Goal: Task Accomplishment & Management: Manage account settings

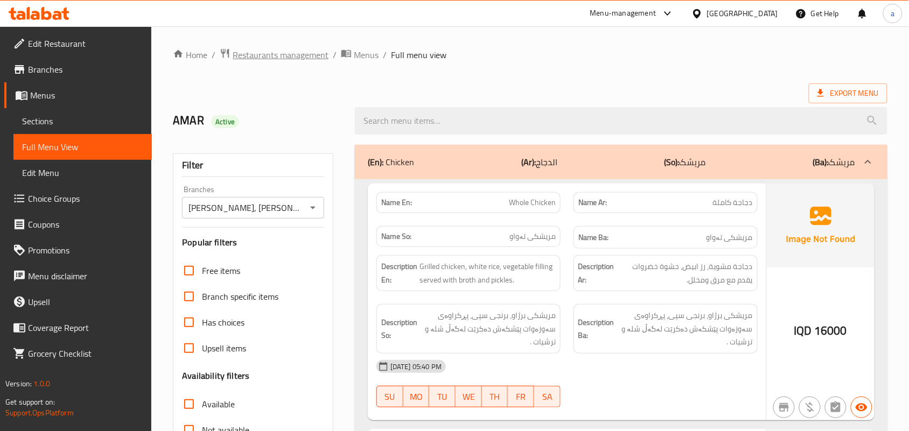
click at [275, 52] on span "Restaurants management" at bounding box center [281, 54] width 96 height 13
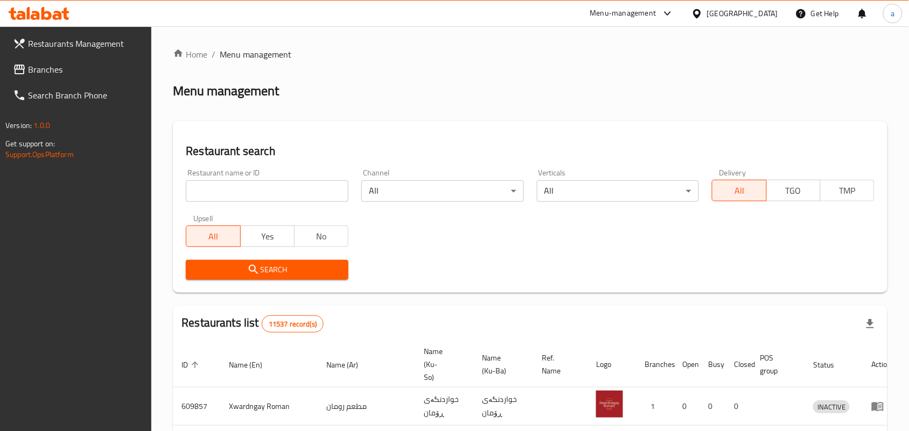
click at [222, 200] on input "search" at bounding box center [267, 191] width 163 height 22
paste input "Super Fried"
type input "Super Fried"
click button "Search" at bounding box center [267, 270] width 163 height 20
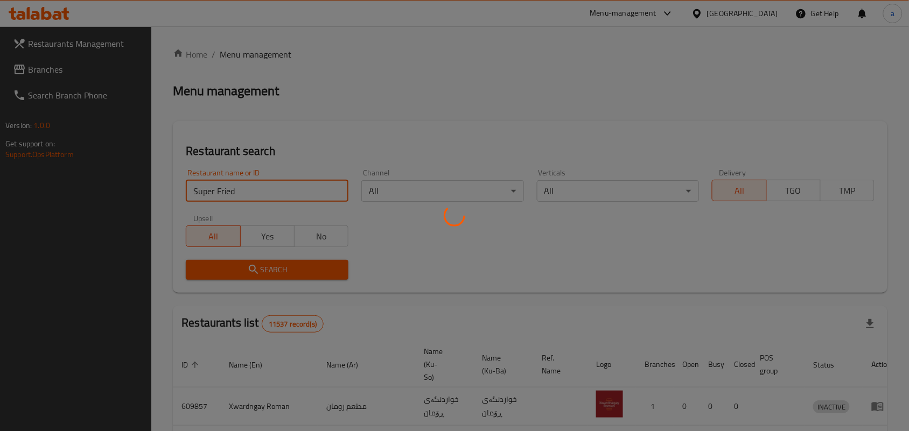
scroll to position [87, 0]
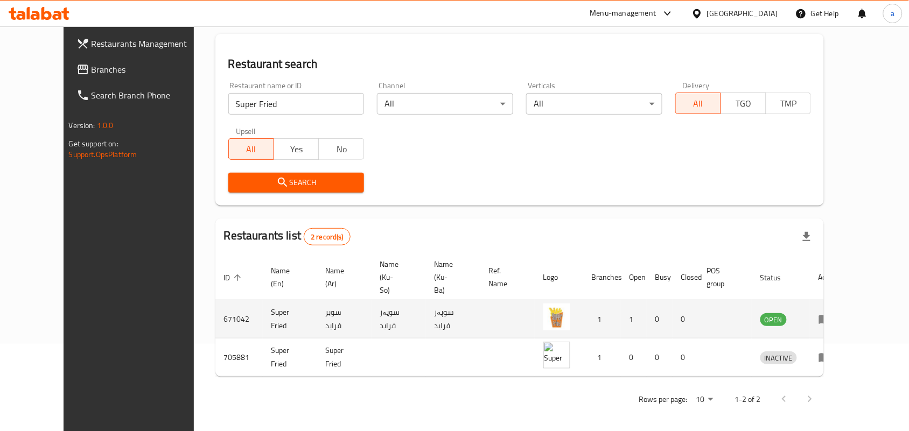
click at [317, 317] on td "سوبر فرايد" at bounding box center [344, 319] width 54 height 38
copy td "سوبر فرايد"
click at [373, 316] on td "سوپەر فراید" at bounding box center [399, 319] width 54 height 38
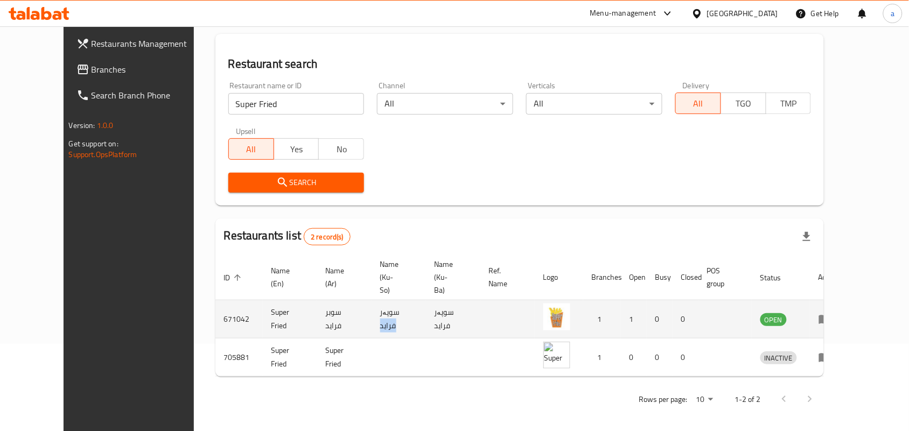
click at [373, 317] on td "سوپەر فراید" at bounding box center [399, 319] width 54 height 38
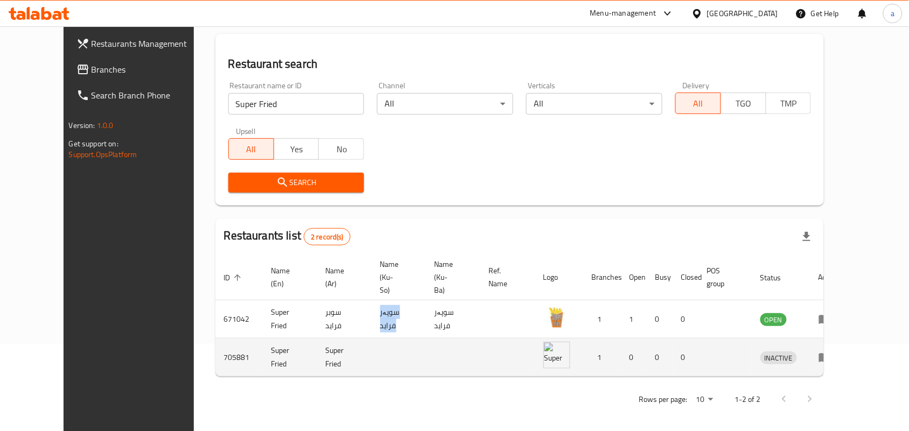
copy td "سوپەر فراید"
click at [831, 354] on icon "enhanced table" at bounding box center [825, 358] width 12 height 9
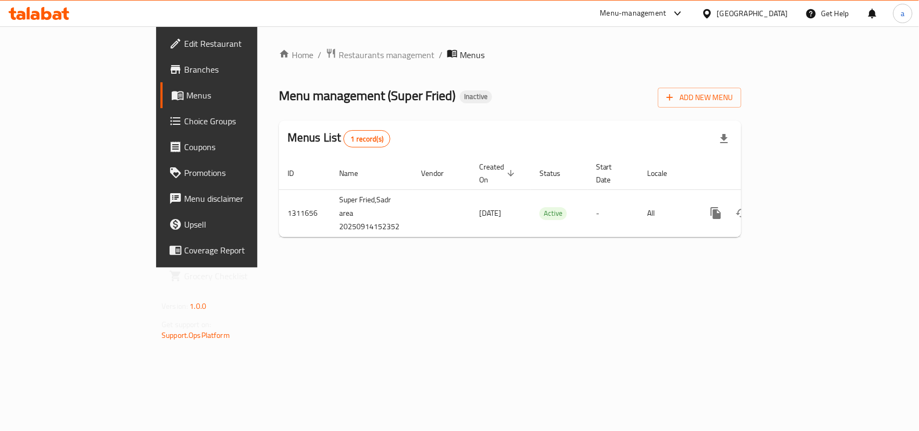
click at [184, 40] on span "Edit Restaurant" at bounding box center [242, 43] width 117 height 13
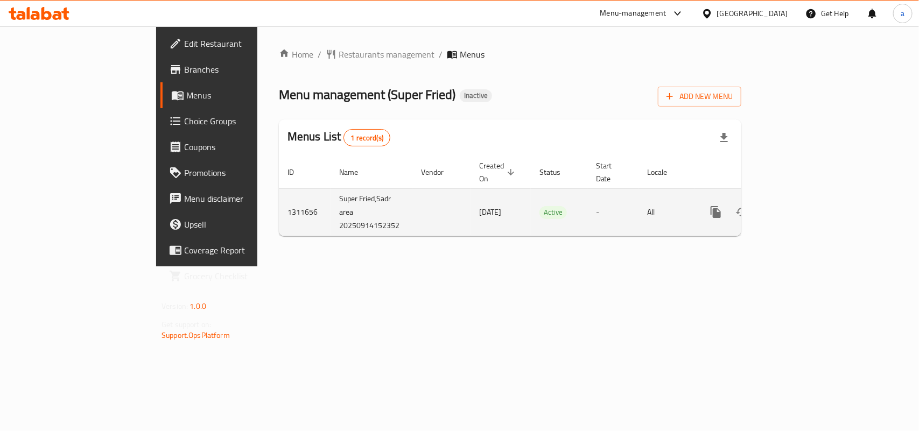
click at [772, 207] on icon "enhanced table" at bounding box center [768, 212] width 8 height 10
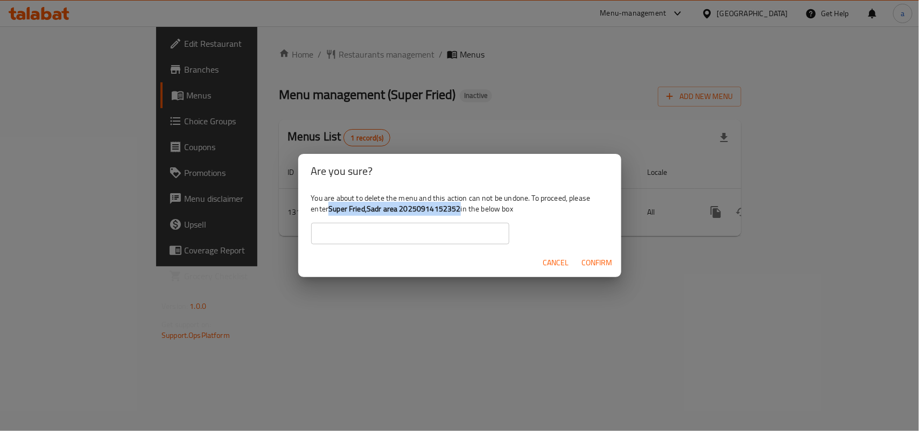
drag, startPoint x: 356, startPoint y: 208, endPoint x: 494, endPoint y: 210, distance: 137.3
click at [460, 210] on b "Super Fried,Sadr area 20250914152352" at bounding box center [394, 209] width 132 height 14
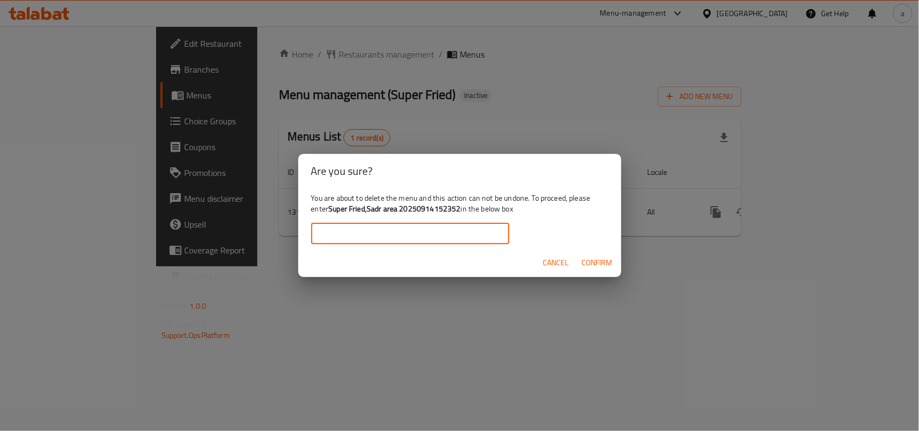
click at [424, 229] on input "text" at bounding box center [410, 234] width 198 height 22
paste input "Super Fried,Sadr area 20250914152352"
type input "Super Fried,Sadr area 20250914152352"
click at [602, 267] on span "Confirm" at bounding box center [597, 262] width 31 height 13
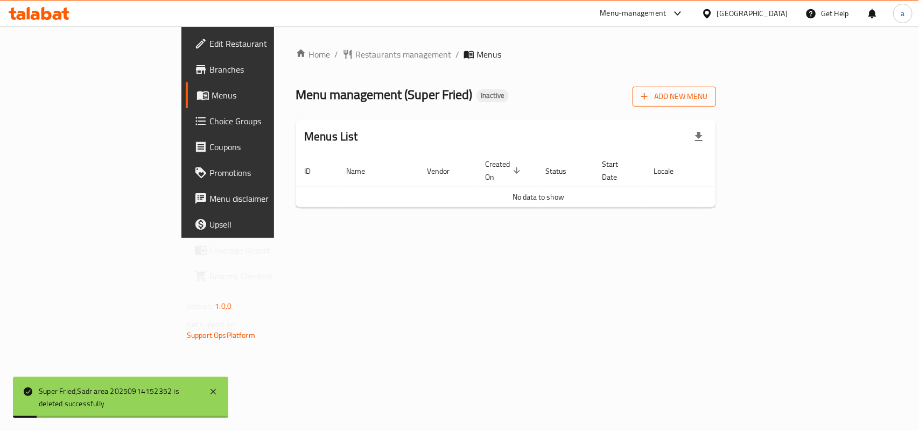
click at [708, 93] on span "Add New Menu" at bounding box center [674, 96] width 66 height 13
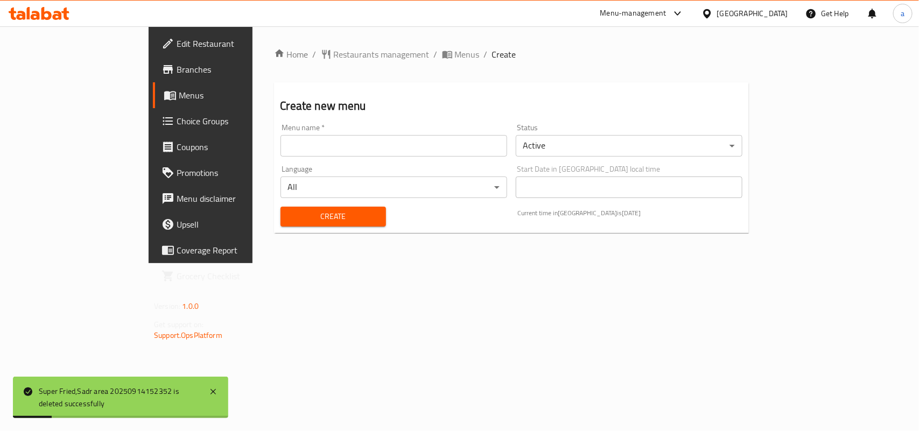
click at [472, 143] on input "text" at bounding box center [394, 146] width 227 height 22
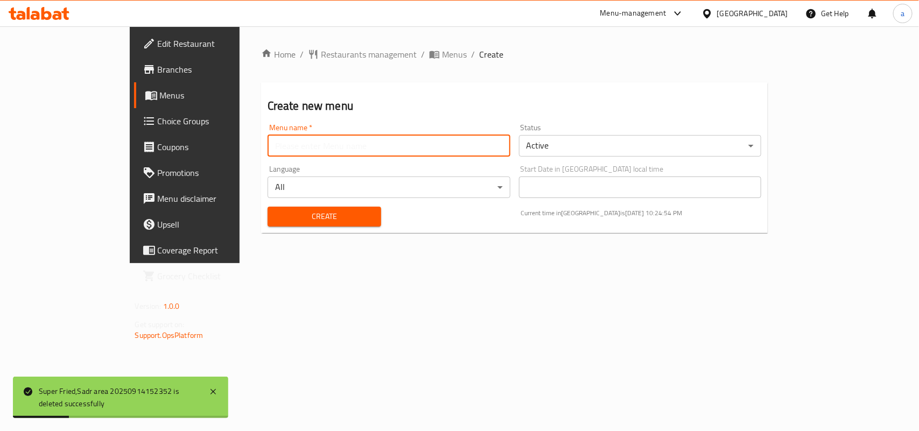
type input "AMAR"
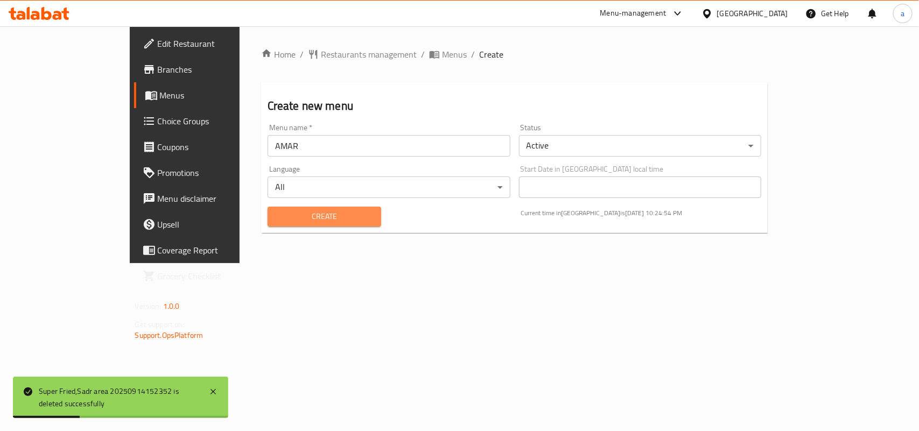
click at [276, 218] on span "Create" at bounding box center [324, 216] width 96 height 13
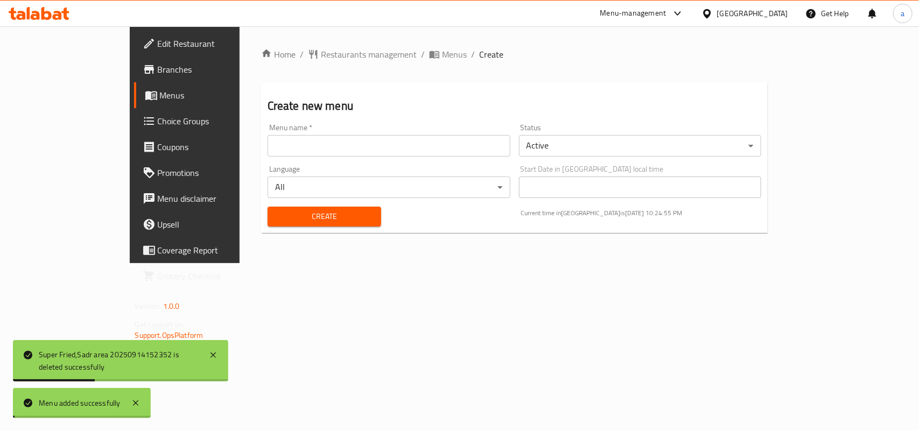
click at [442, 53] on span "Menus" at bounding box center [454, 54] width 25 height 13
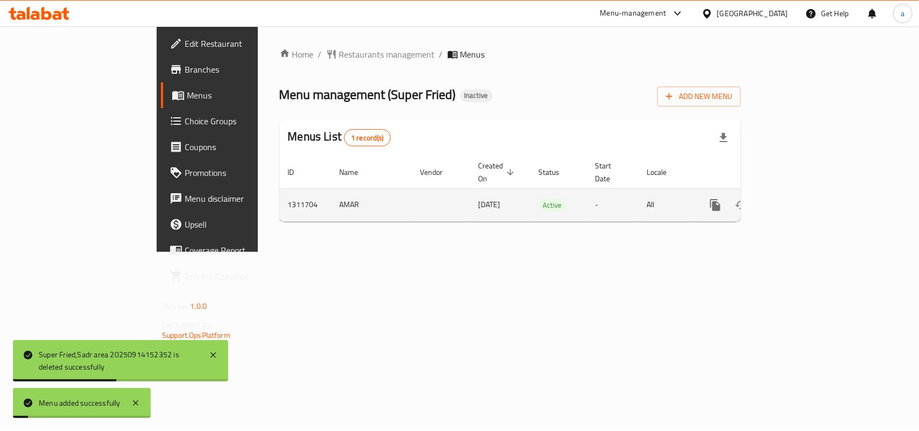
click at [798, 200] on icon "enhanced table" at bounding box center [793, 205] width 10 height 10
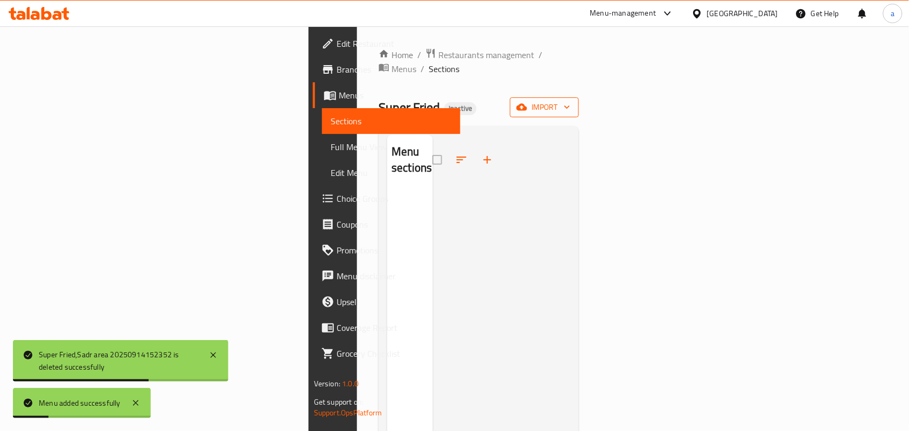
drag, startPoint x: 860, startPoint y: 82, endPoint x: 863, endPoint y: 89, distance: 6.8
click at [579, 82] on div "Home / Restaurants management / Menus / Sections Super Fried Inactive import Me…" at bounding box center [479, 311] width 200 height 527
click at [570, 101] on span "import" at bounding box center [545, 107] width 52 height 13
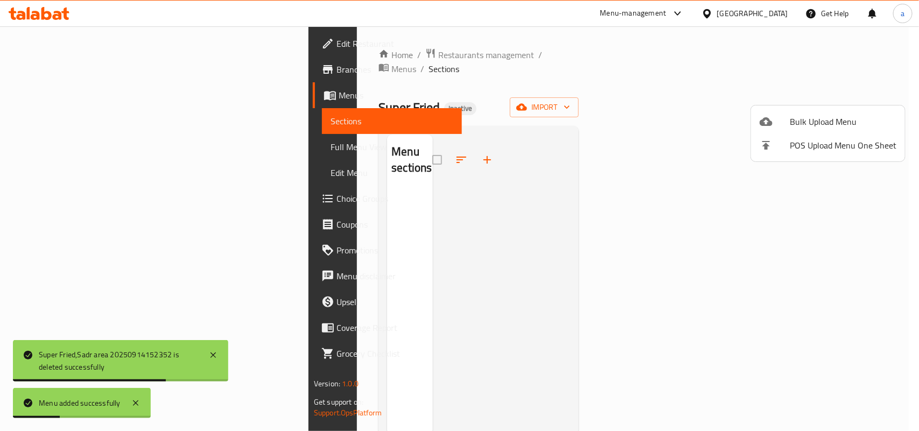
click at [827, 110] on li "Bulk Upload Menu" at bounding box center [828, 122] width 154 height 24
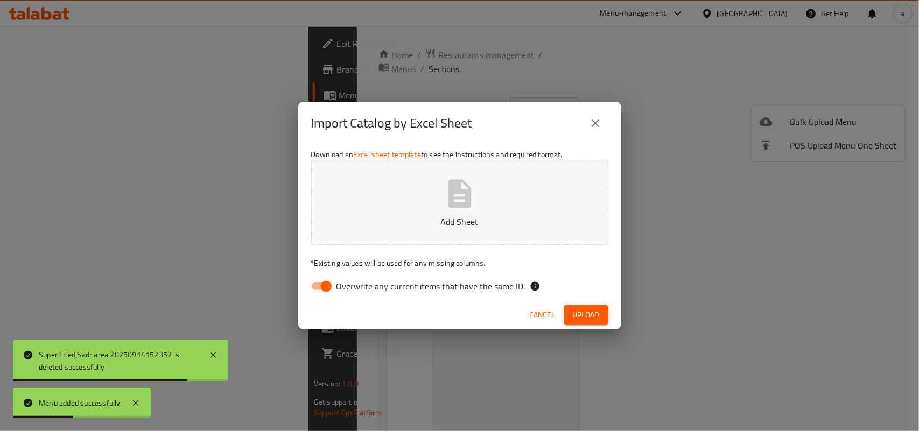
click at [322, 293] on input "Overwrite any current items that have the same ID." at bounding box center [326, 286] width 61 height 20
checkbox input "false"
click at [391, 230] on button "Add Sheet" at bounding box center [459, 202] width 297 height 85
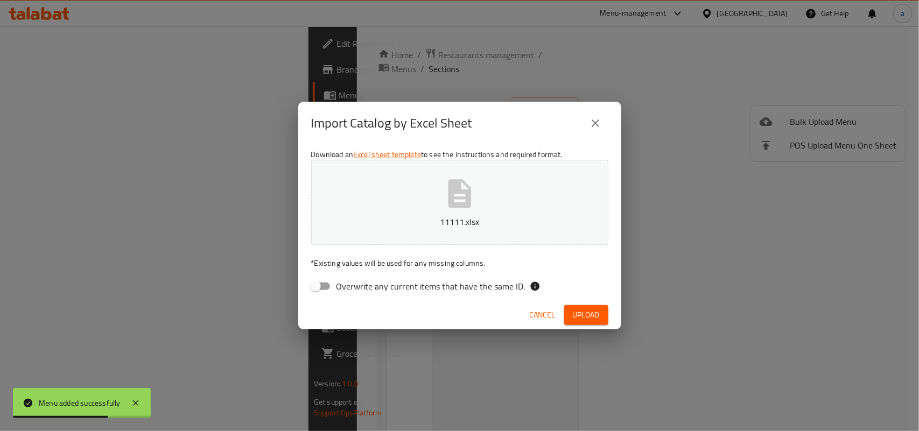
click at [571, 305] on div "Cancel Upload" at bounding box center [459, 315] width 323 height 29
click at [574, 311] on span "Upload" at bounding box center [586, 315] width 27 height 13
click at [455, 428] on div "Import Catalog by Excel Sheet Download an Excel sheet template to see the instr…" at bounding box center [459, 215] width 919 height 431
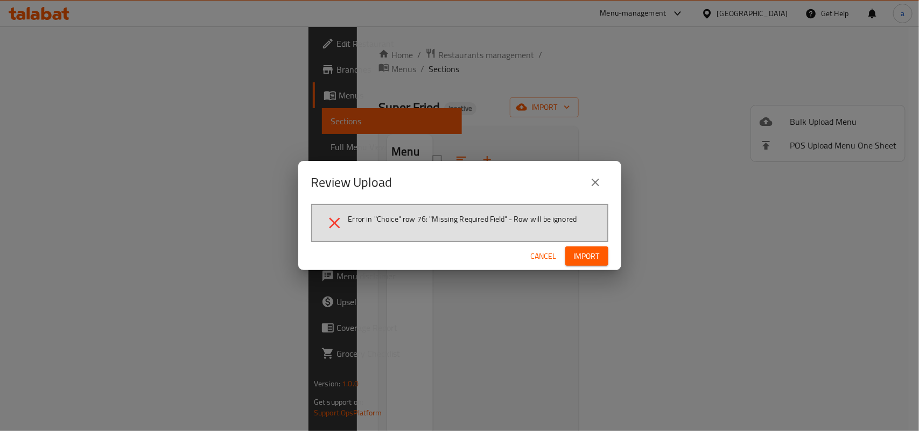
click at [603, 257] on button "Import" at bounding box center [586, 257] width 43 height 20
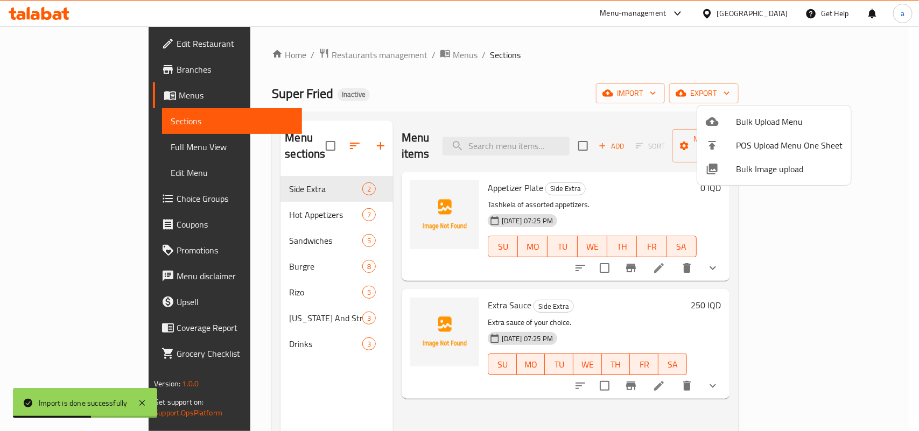
click at [611, 297] on div at bounding box center [459, 215] width 919 height 431
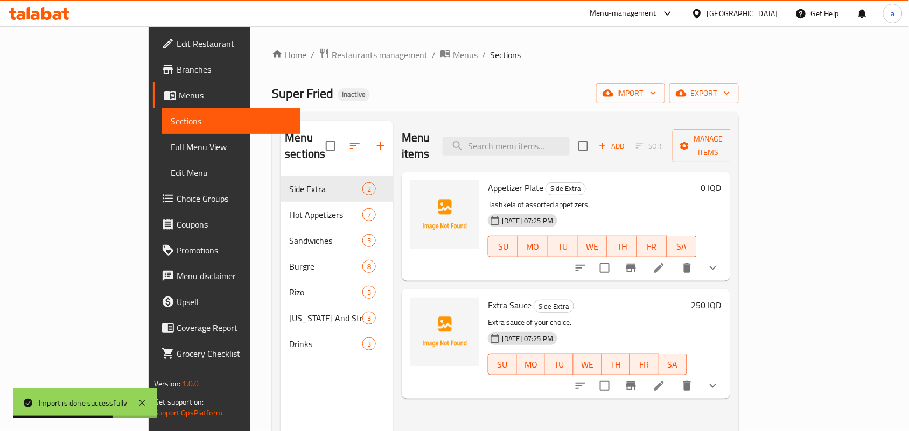
click at [726, 382] on button "show more" at bounding box center [713, 386] width 26 height 26
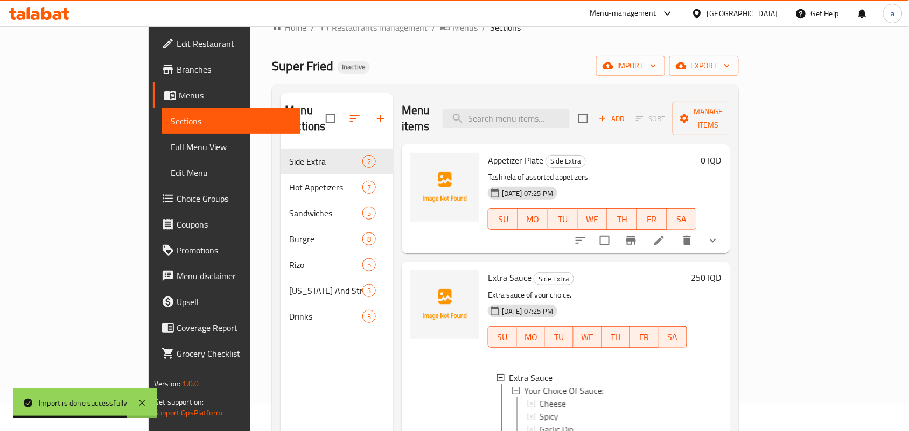
scroll to position [152, 0]
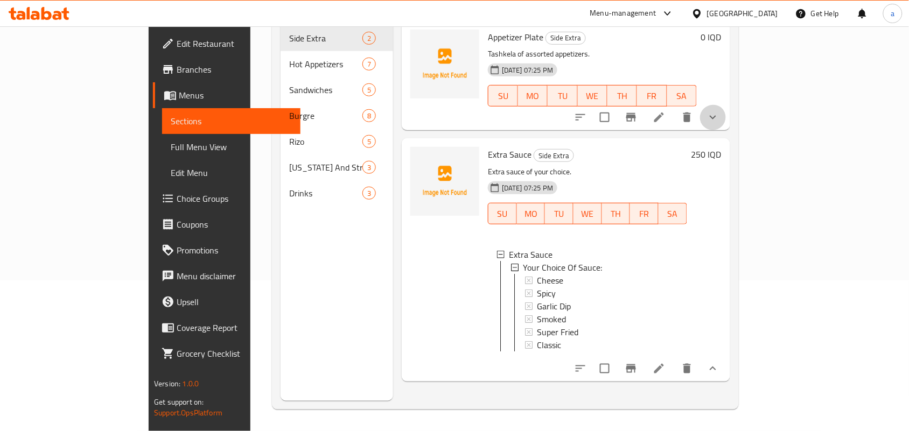
click at [726, 104] on button "show more" at bounding box center [713, 117] width 26 height 26
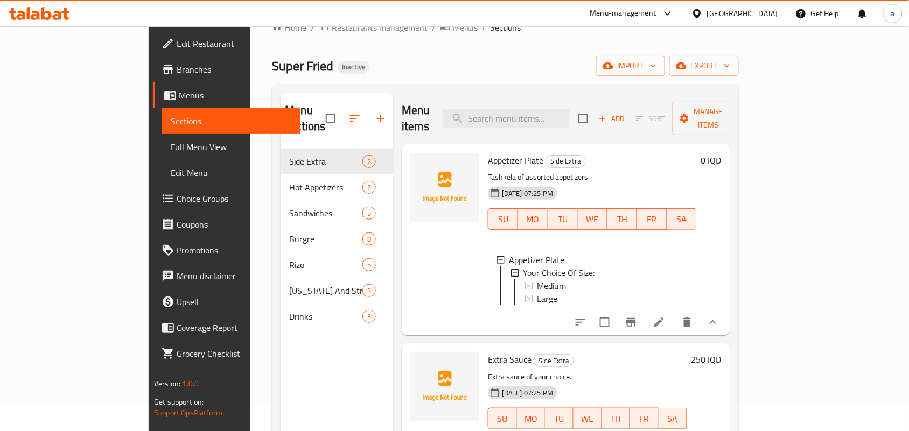
scroll to position [0, 0]
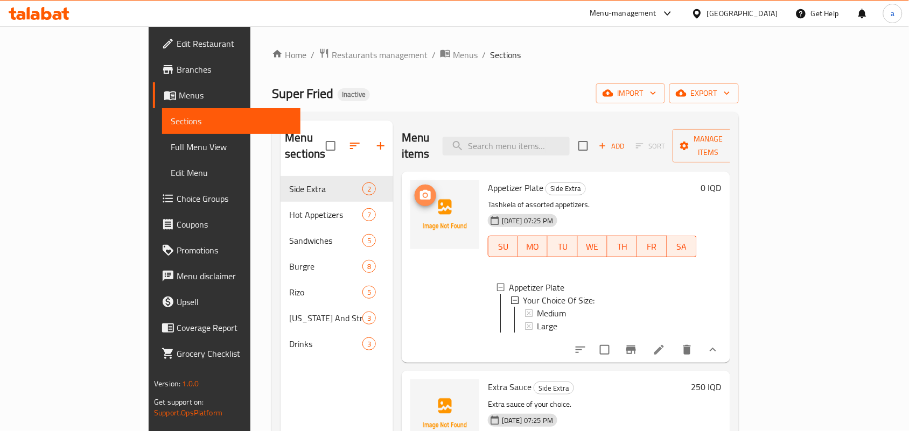
click at [415, 190] on button "upload picture" at bounding box center [426, 196] width 22 height 22
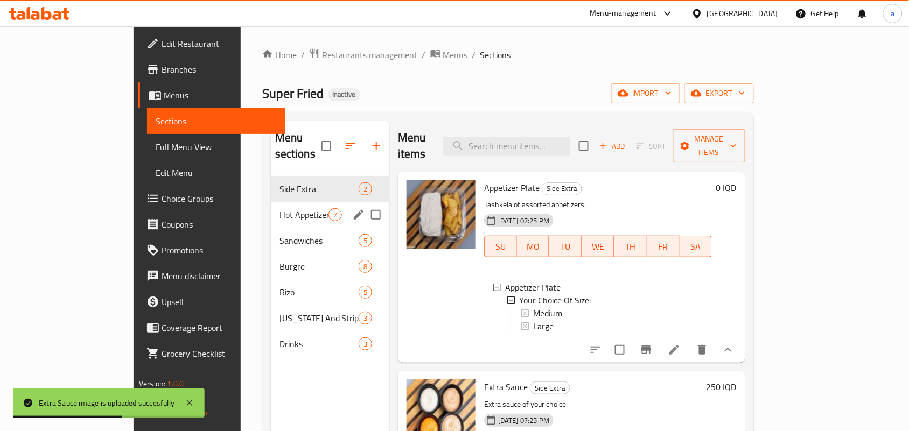
click at [271, 202] on div "Hot Appetizers 7" at bounding box center [330, 215] width 118 height 26
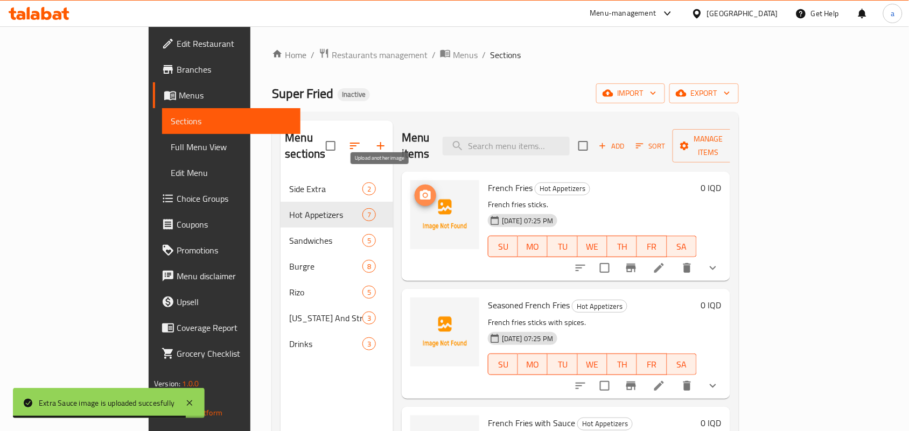
click at [424, 194] on circle "upload picture" at bounding box center [425, 195] width 3 height 3
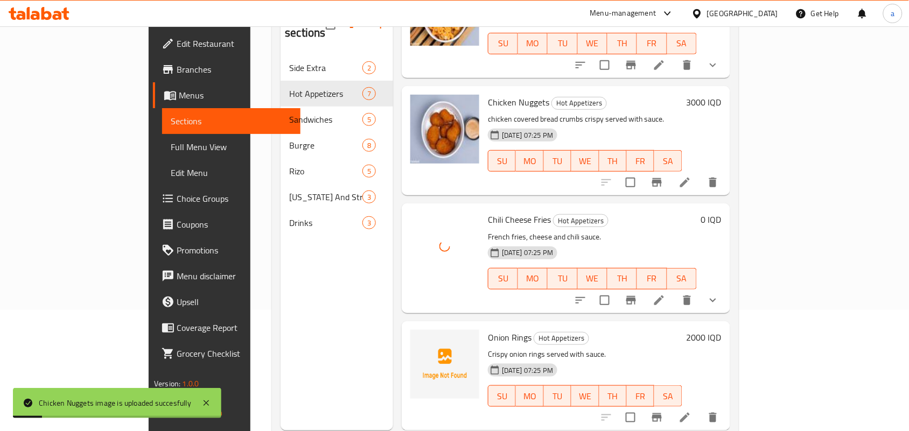
scroll to position [152, 0]
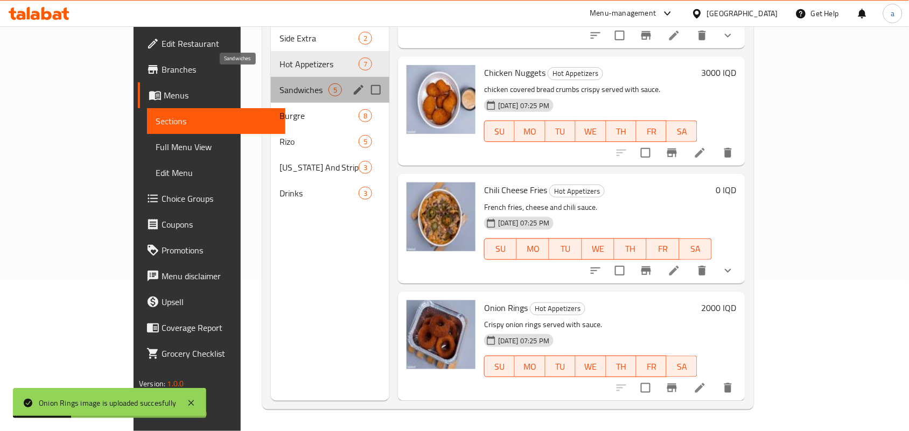
click at [279, 84] on span "Sandwiches" at bounding box center [303, 89] width 49 height 13
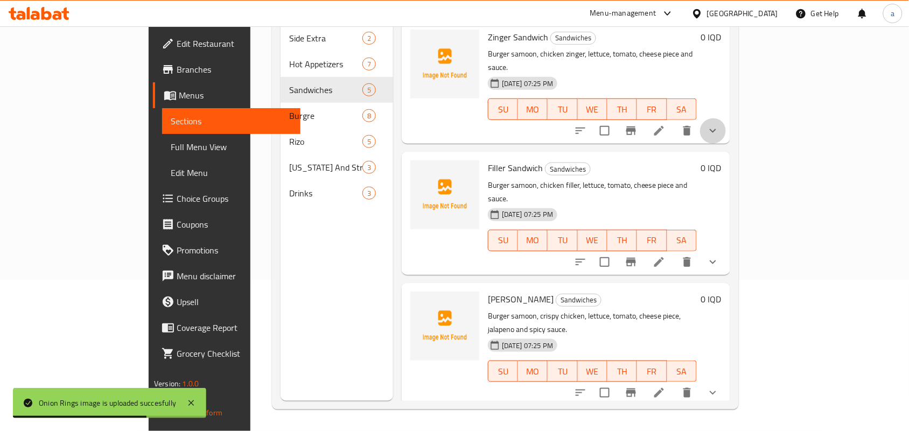
click at [726, 118] on button "show more" at bounding box center [713, 131] width 26 height 26
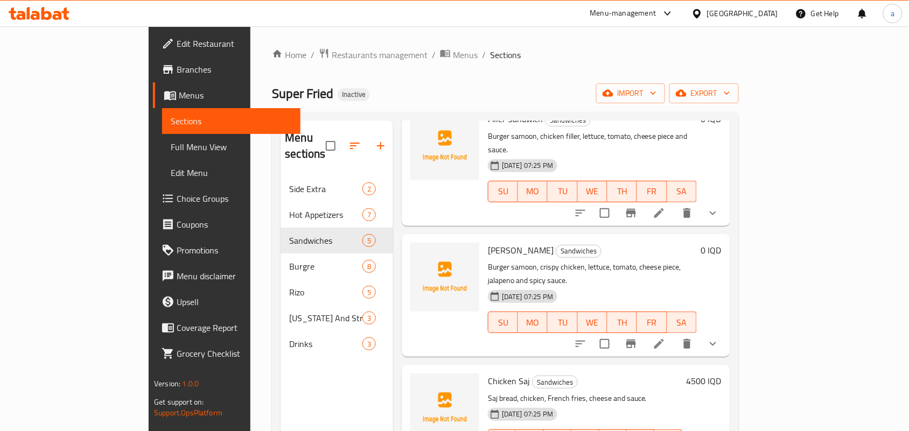
scroll to position [292, 0]
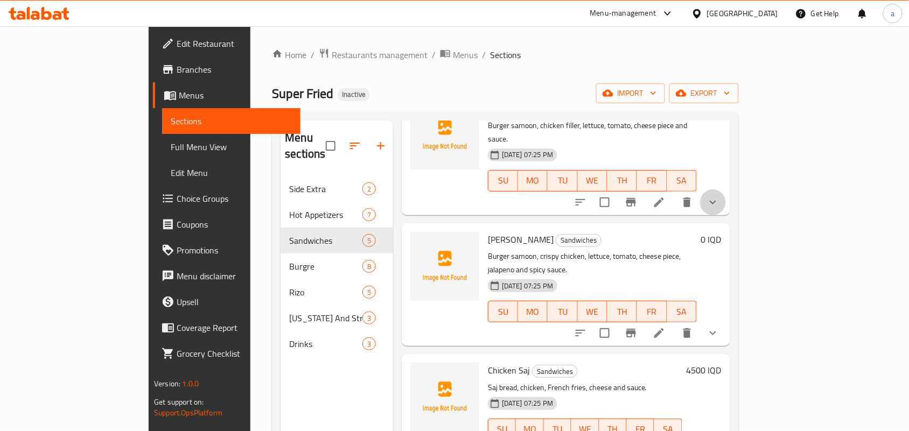
click at [719, 196] on icon "show more" at bounding box center [712, 202] width 13 height 13
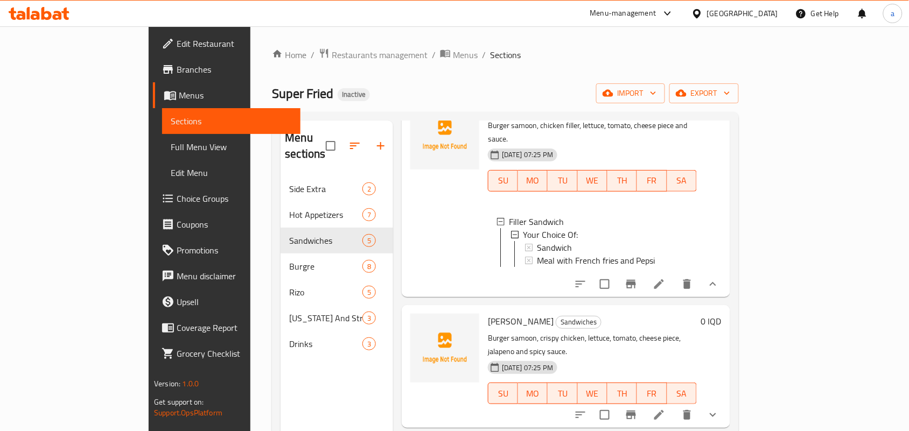
scroll to position [0, 0]
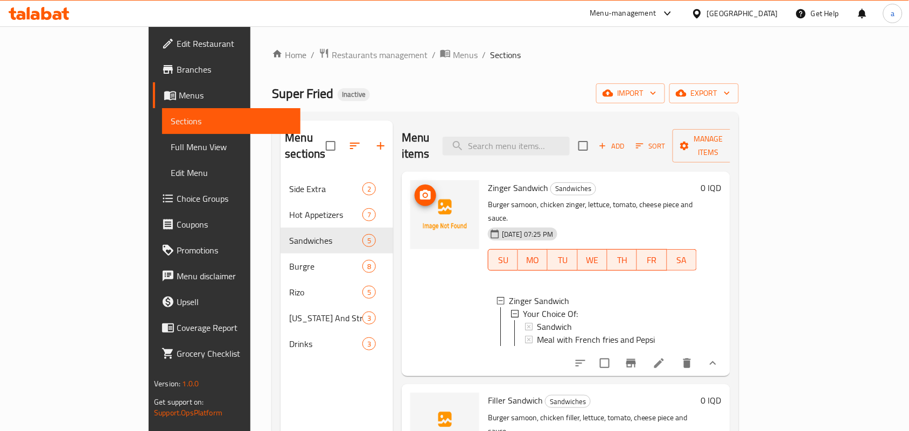
click at [410, 189] on div at bounding box center [444, 214] width 69 height 69
click at [420, 190] on icon "upload picture" at bounding box center [425, 195] width 11 height 10
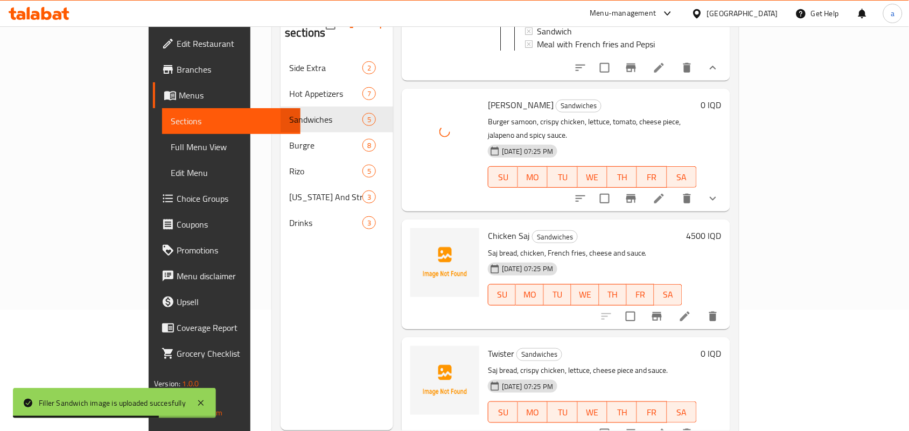
scroll to position [152, 0]
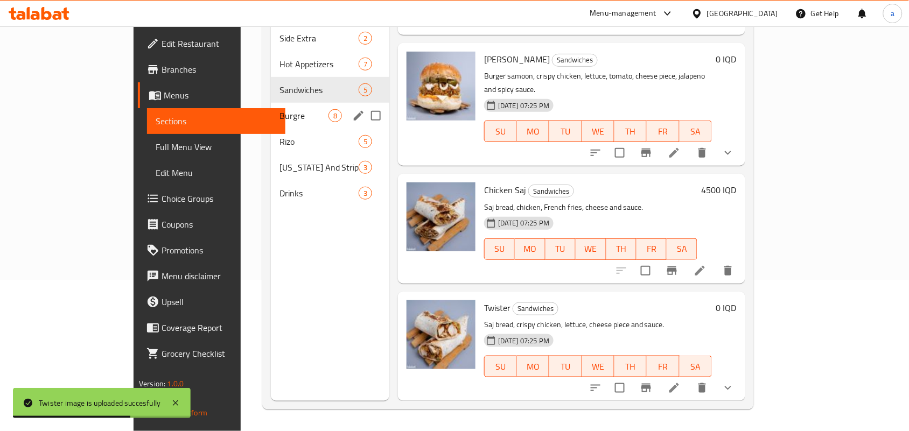
click at [279, 109] on span "Burgre" at bounding box center [303, 115] width 49 height 13
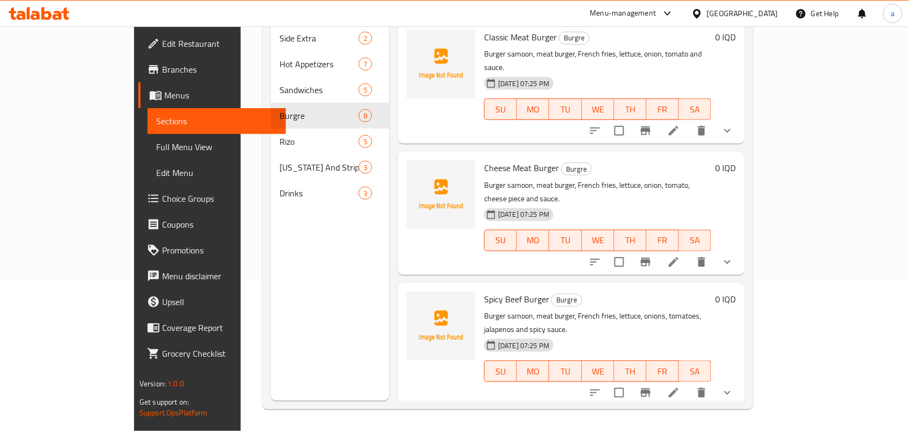
click at [689, 383] on li at bounding box center [674, 392] width 30 height 19
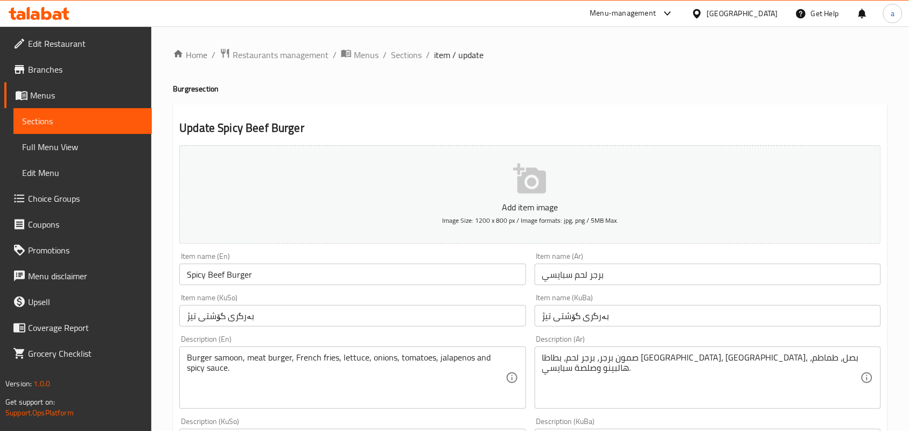
click at [221, 284] on input "Spicy Beef Burger" at bounding box center [352, 275] width 346 height 22
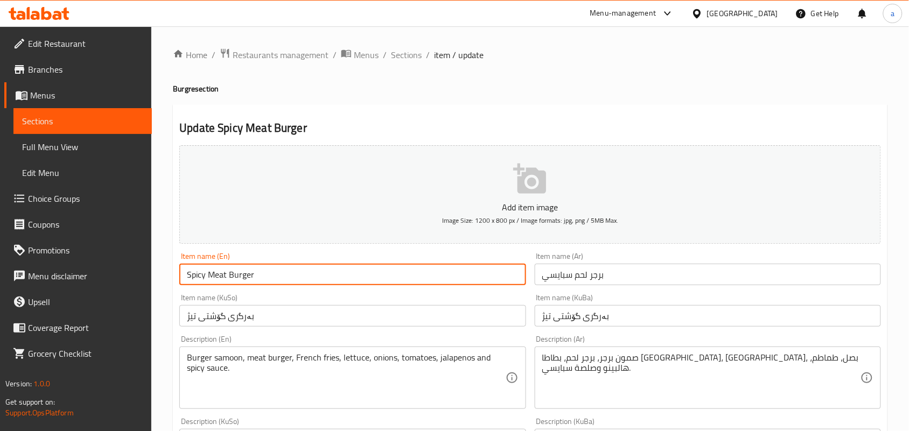
type input "Spicy Meat Burger"
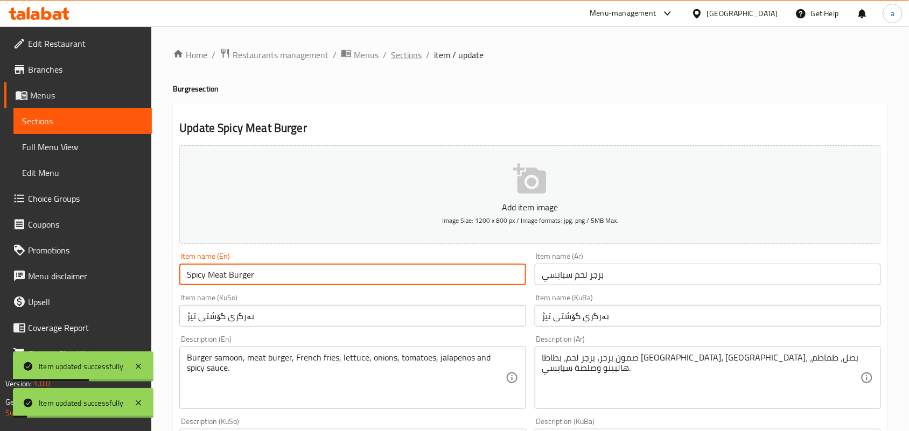
click at [418, 48] on span "Sections" at bounding box center [406, 54] width 31 height 13
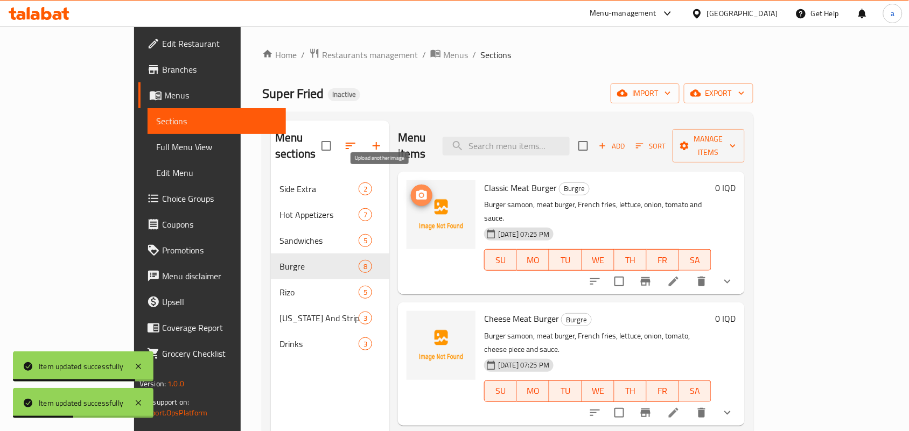
click at [415, 189] on icon "upload picture" at bounding box center [421, 195] width 13 height 13
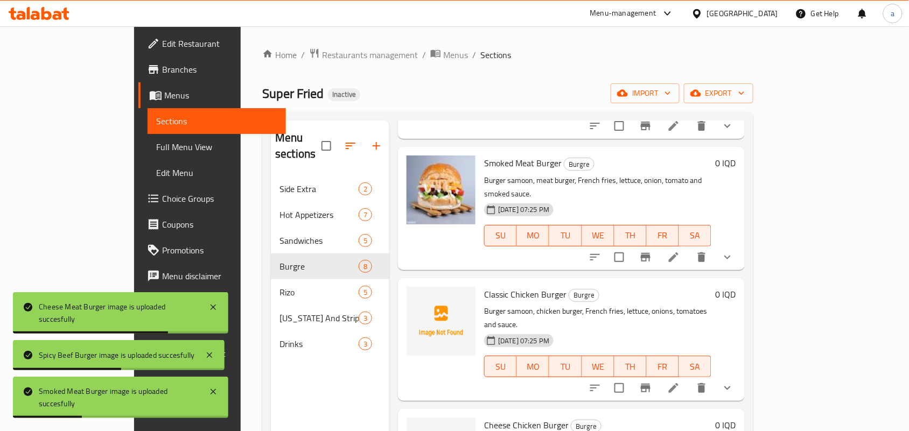
scroll to position [471, 0]
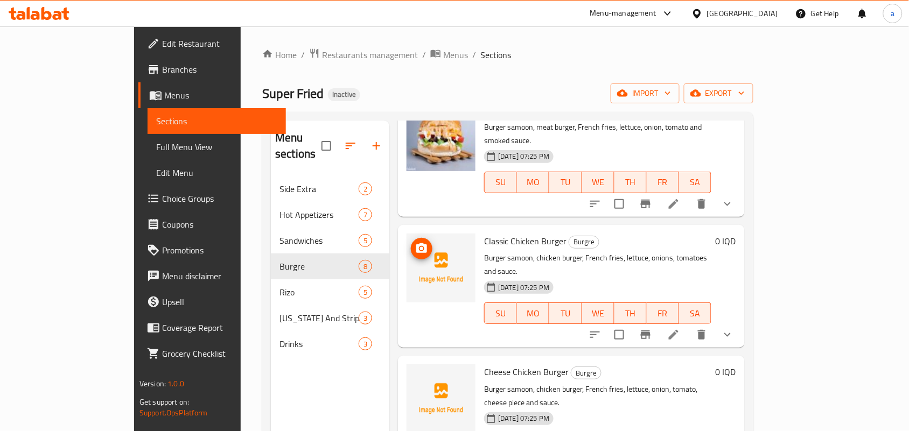
drag, startPoint x: 380, startPoint y: 200, endPoint x: 394, endPoint y: 195, distance: 14.6
click at [407, 234] on div at bounding box center [441, 268] width 69 height 69
click at [411, 242] on span "upload picture" at bounding box center [422, 248] width 22 height 13
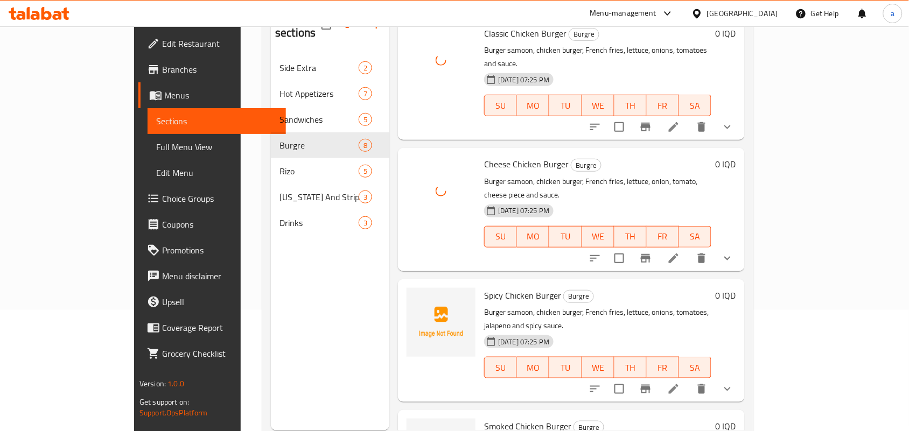
scroll to position [152, 0]
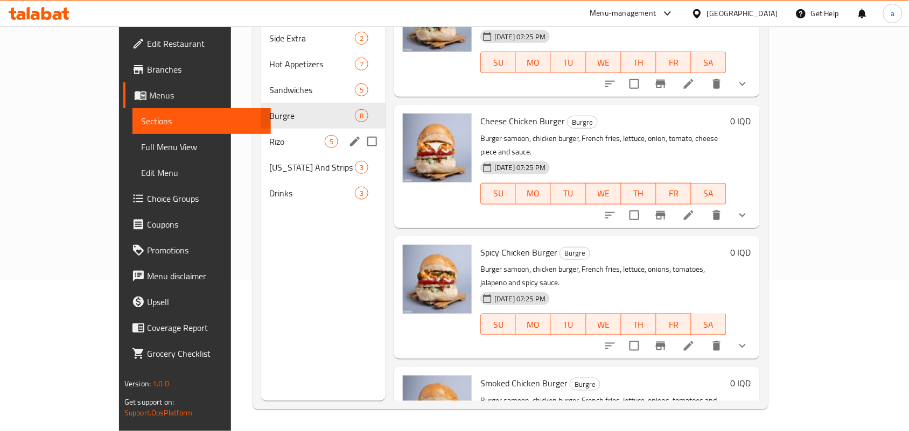
drag, startPoint x: 243, startPoint y: 134, endPoint x: 440, endPoint y: 165, distance: 200.1
click at [270, 135] on span "Rizo" at bounding box center [297, 141] width 55 height 13
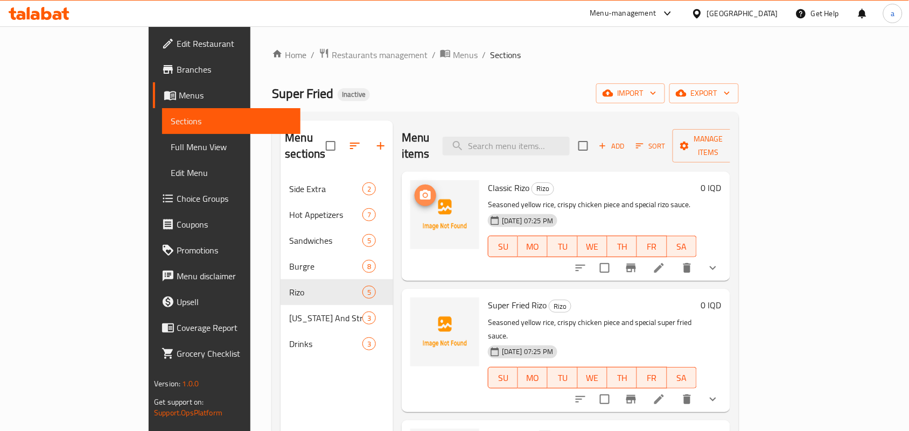
click at [424, 194] on circle "upload picture" at bounding box center [425, 195] width 3 height 3
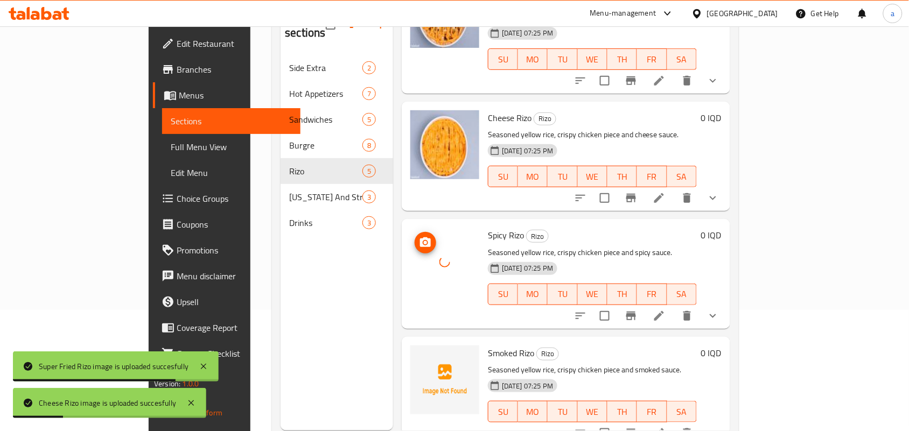
scroll to position [152, 0]
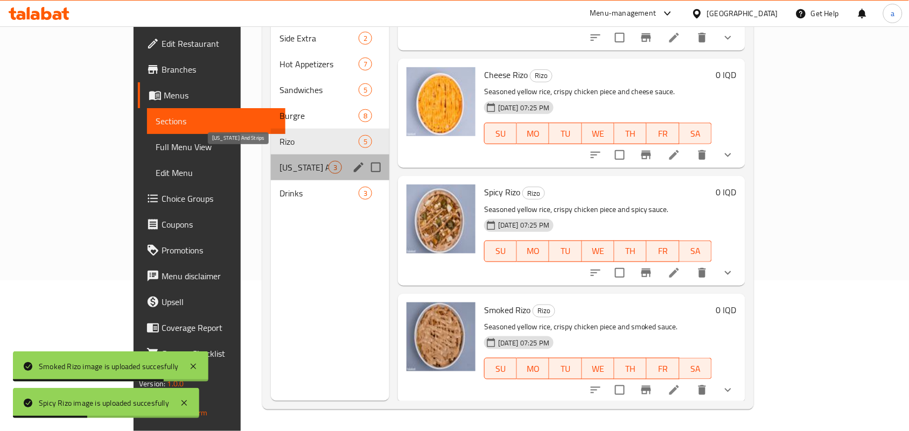
click at [279, 161] on span "[US_STATE] And Strips" at bounding box center [303, 167] width 49 height 13
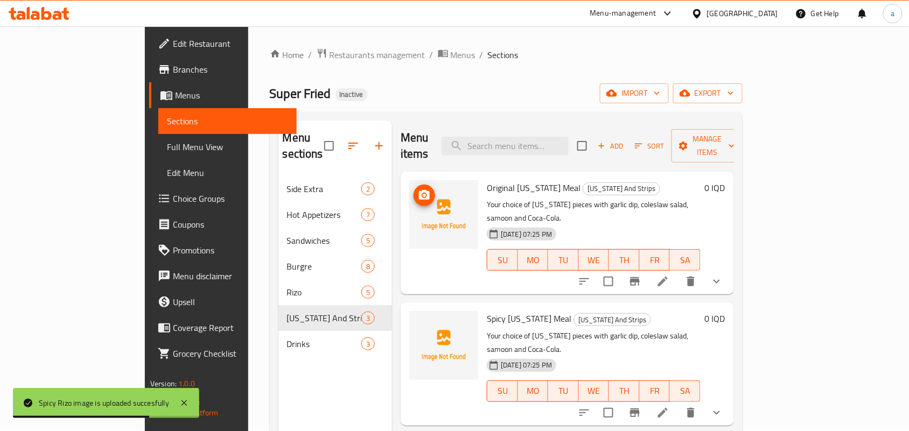
click at [419, 190] on icon "upload picture" at bounding box center [424, 195] width 11 height 10
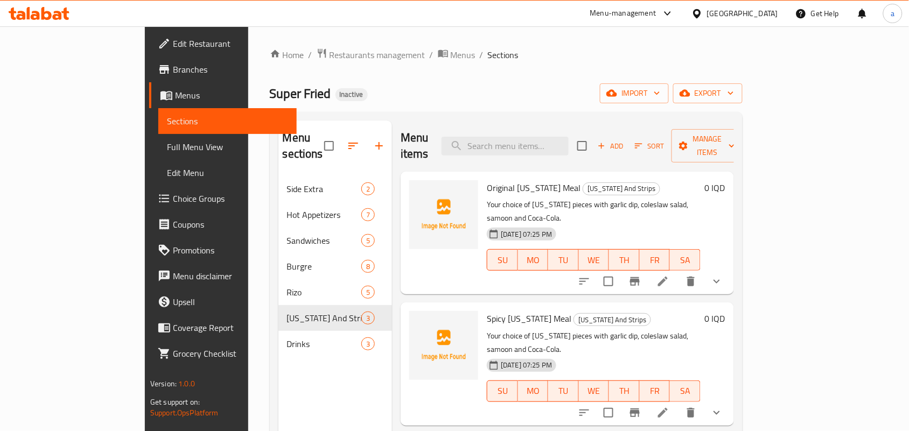
click at [720, 280] on icon "show more" at bounding box center [716, 282] width 6 height 4
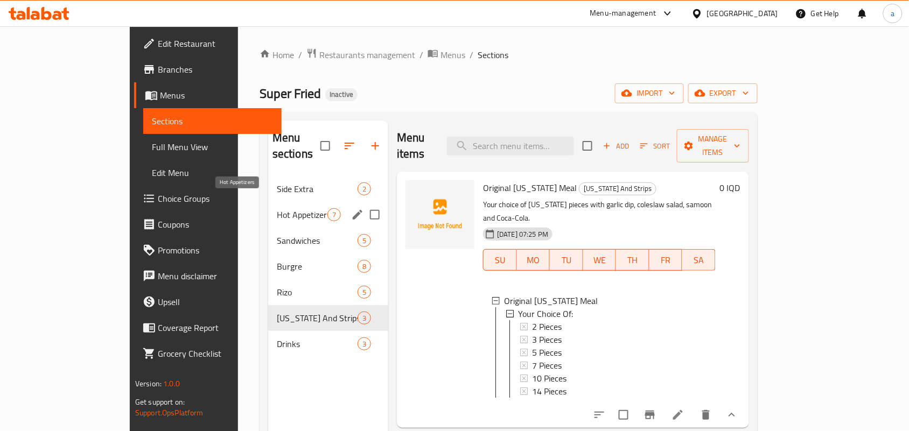
click at [277, 183] on span "Side Extra" at bounding box center [317, 189] width 81 height 13
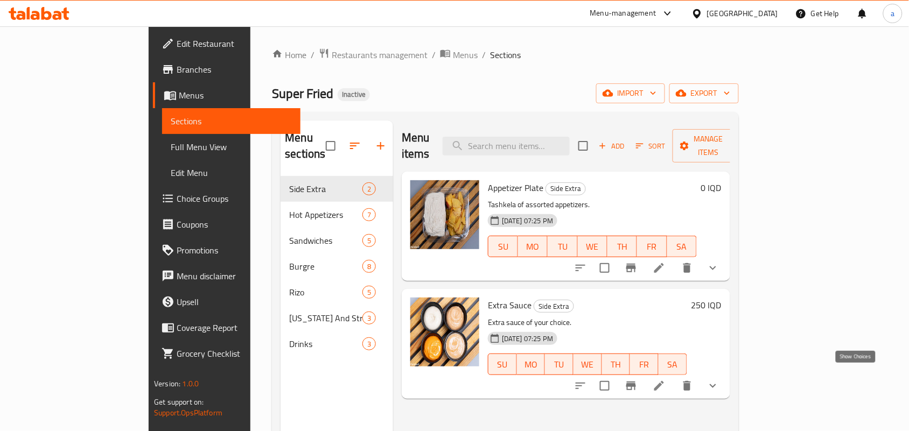
click at [719, 380] on icon "show more" at bounding box center [712, 386] width 13 height 13
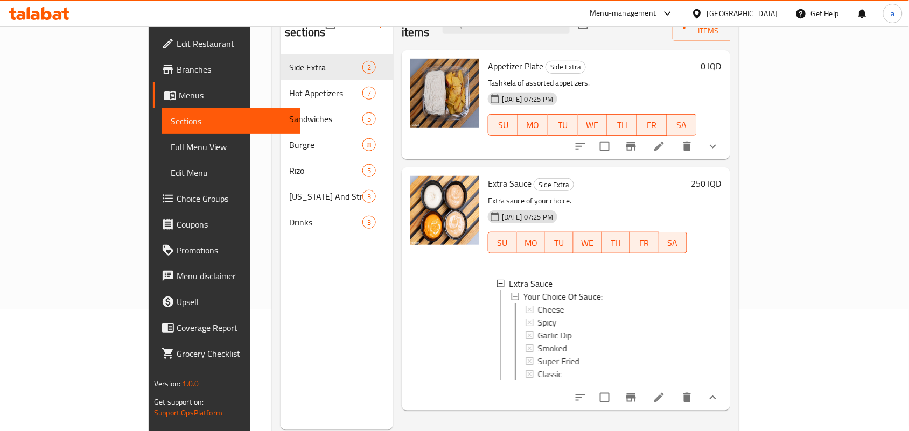
scroll to position [152, 0]
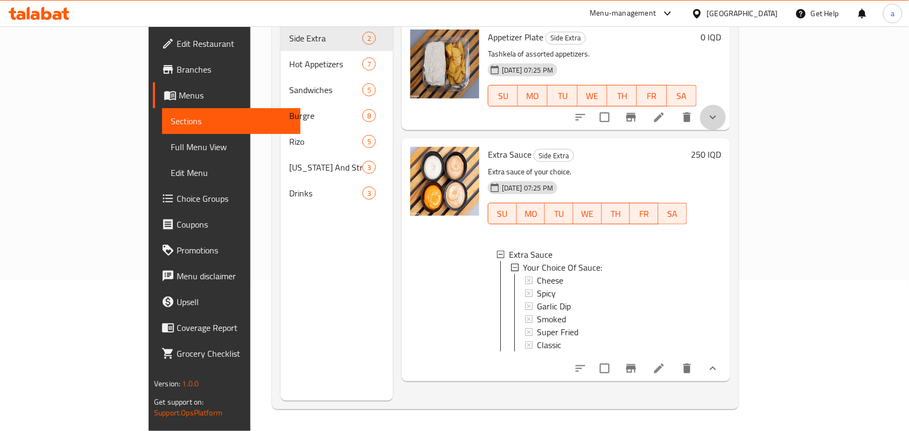
click at [716, 116] on icon "show more" at bounding box center [713, 118] width 6 height 4
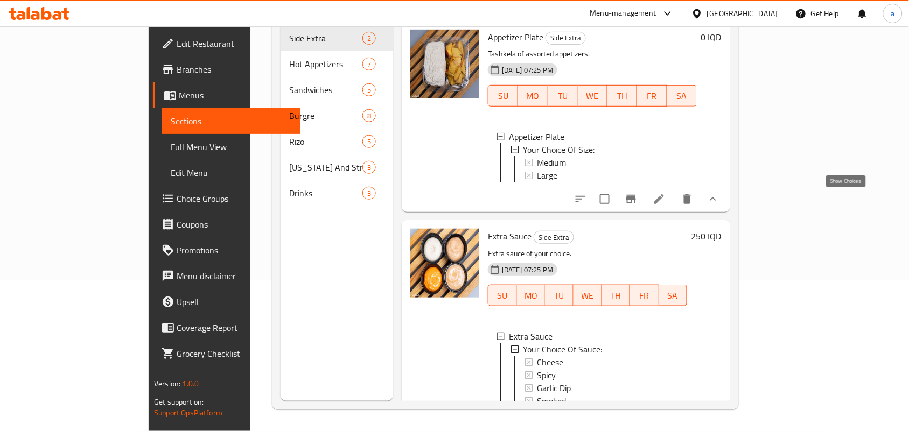
click at [719, 199] on icon "show more" at bounding box center [712, 199] width 13 height 13
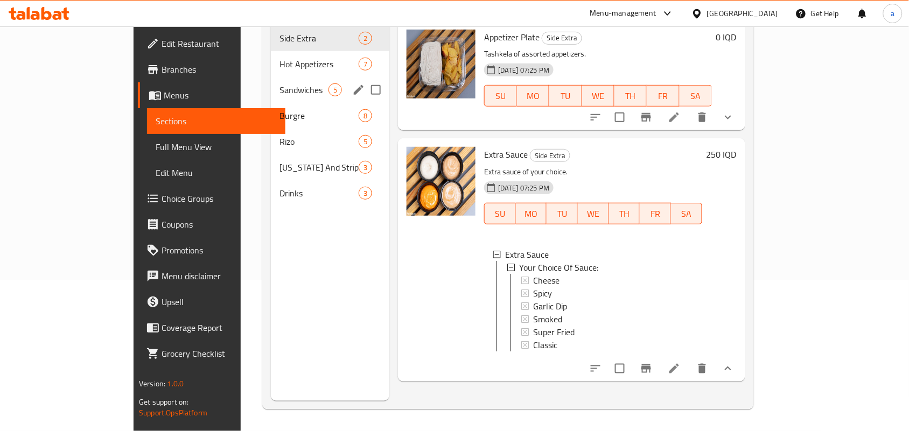
click at [279, 58] on span "Hot Appetizers" at bounding box center [318, 64] width 79 height 13
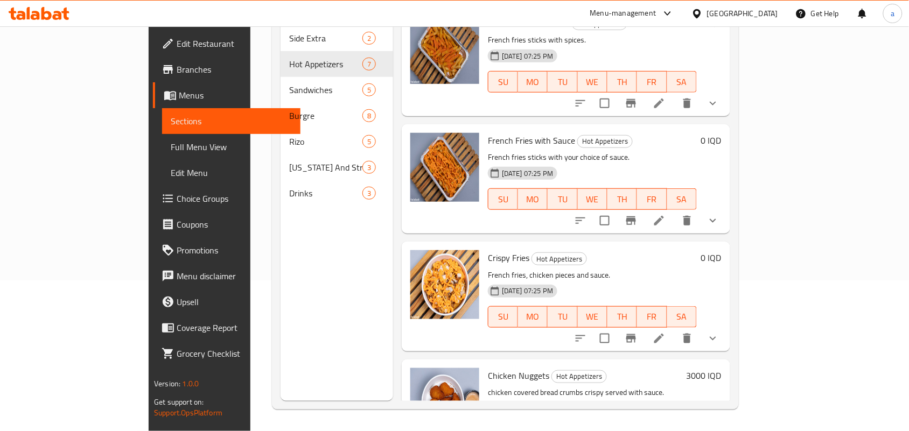
scroll to position [157, 0]
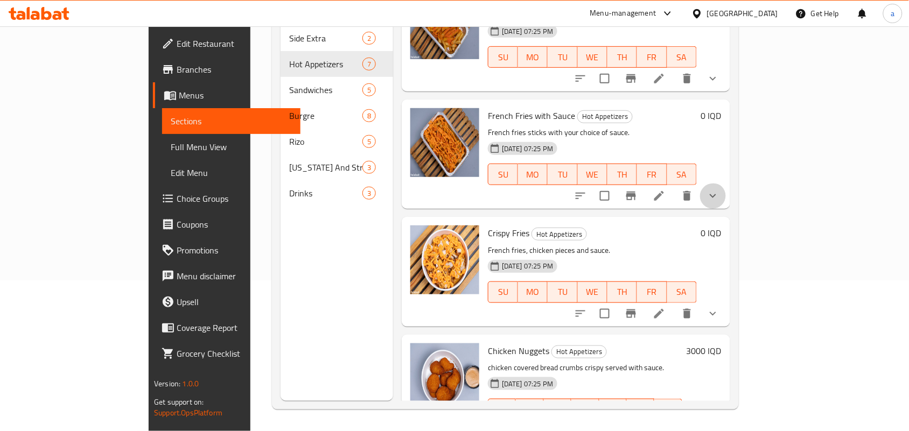
click at [719, 195] on icon "show more" at bounding box center [712, 196] width 13 height 13
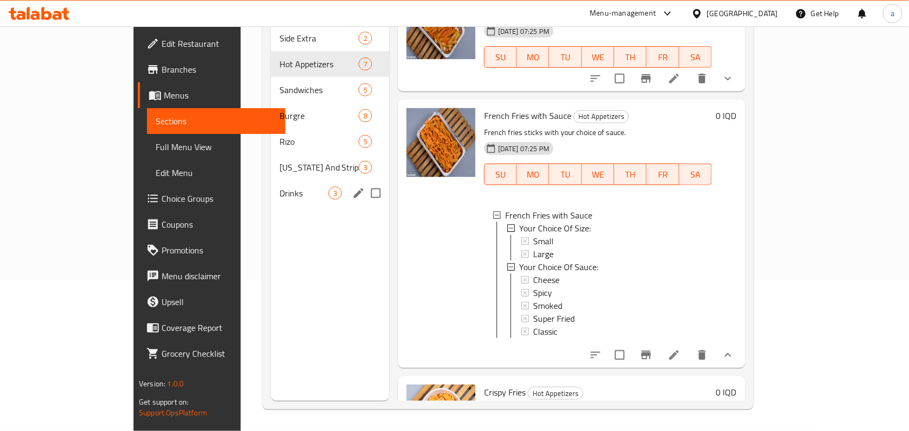
click at [279, 162] on span "[US_STATE] And Strips" at bounding box center [318, 167] width 79 height 13
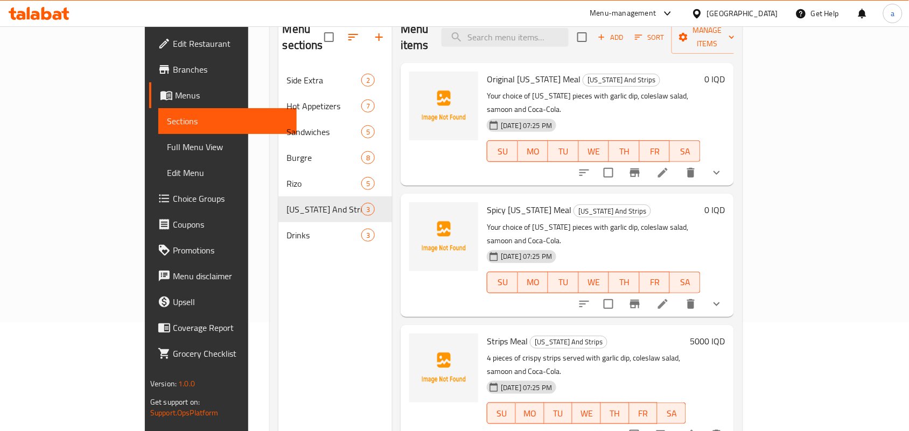
scroll to position [105, 0]
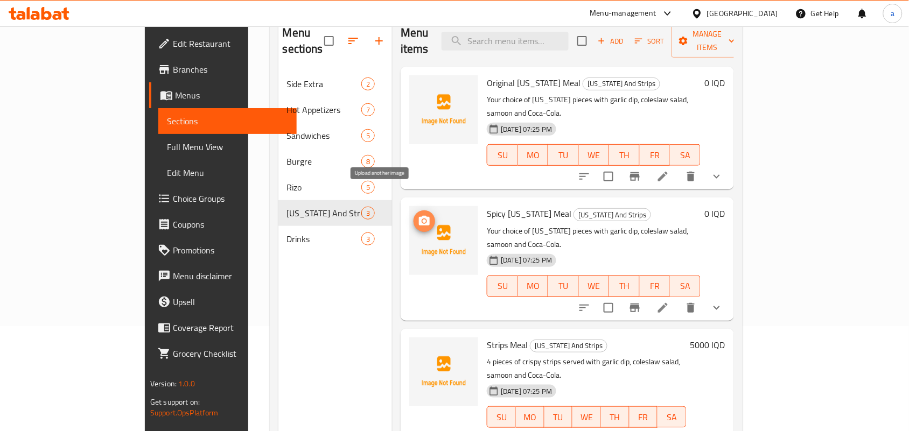
click at [419, 216] on icon "upload picture" at bounding box center [424, 221] width 11 height 10
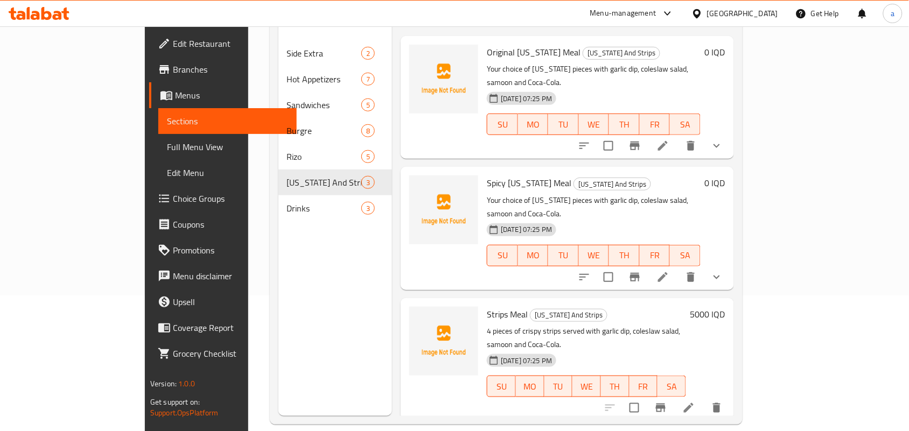
scroll to position [152, 0]
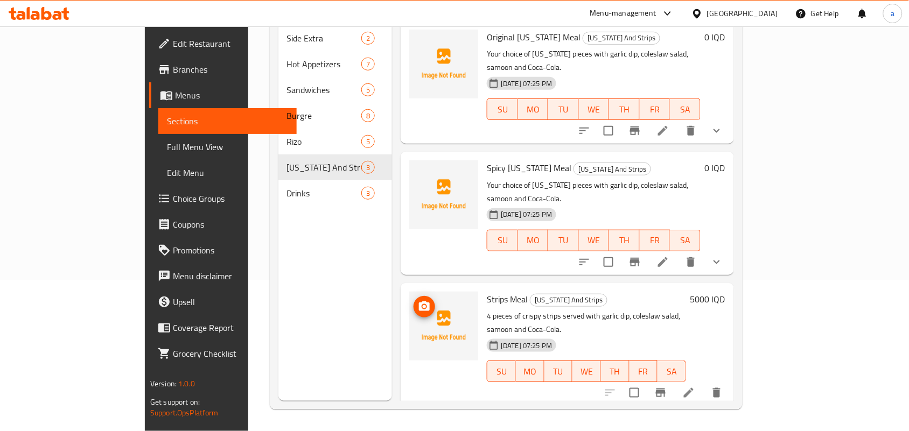
click at [419, 302] on icon "upload picture" at bounding box center [424, 307] width 11 height 10
click at [487, 291] on span "Strips Meal" at bounding box center [507, 299] width 41 height 16
copy h6 "Strips Meal"
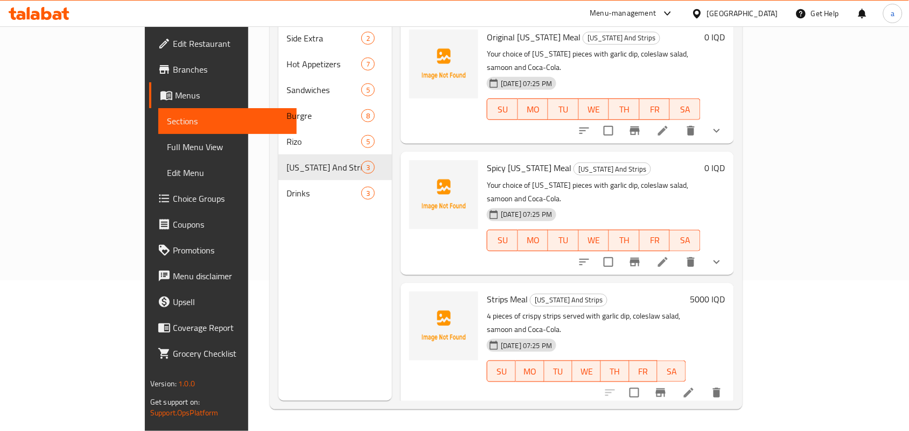
click at [494, 160] on span "Spicy [US_STATE] Meal" at bounding box center [529, 168] width 85 height 16
click at [495, 160] on span "Spicy [US_STATE] Meal" at bounding box center [529, 168] width 85 height 16
copy h6 "Spicy [US_STATE] Meal"
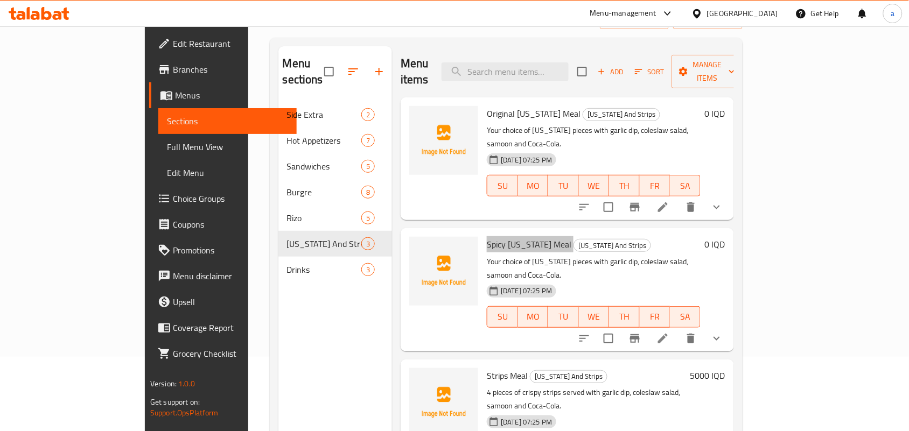
scroll to position [0, 0]
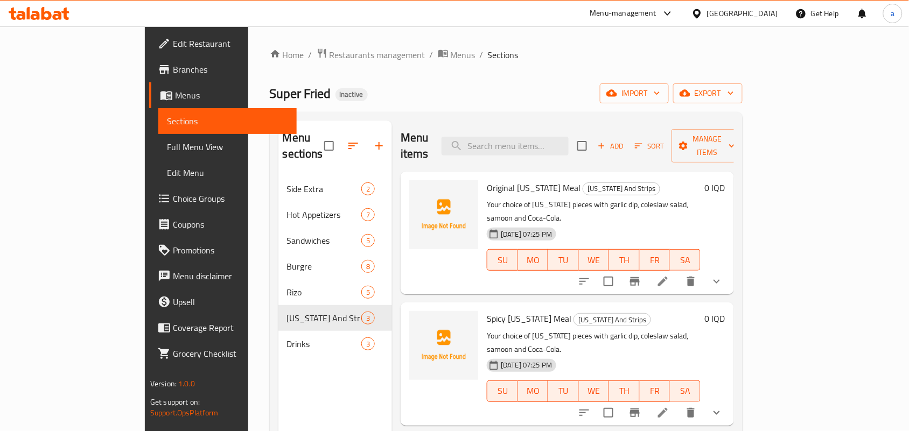
click at [506, 183] on span "Original [US_STATE] Meal" at bounding box center [534, 188] width 94 height 16
copy h6 "Original [US_STATE] Meal"
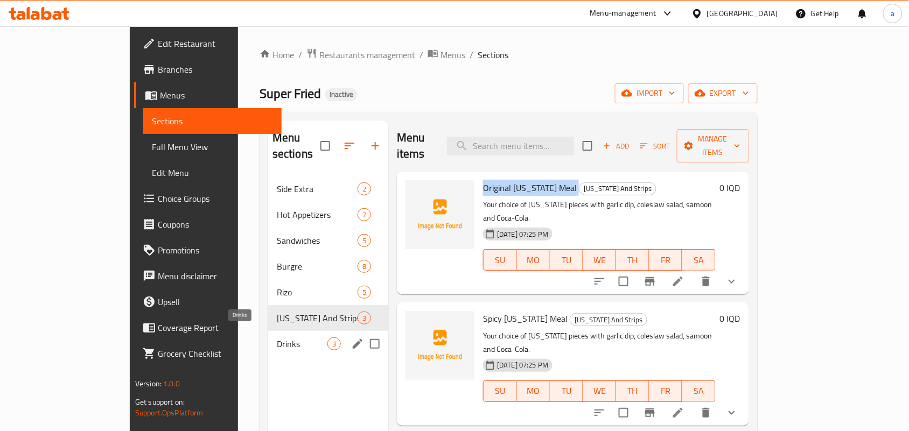
click at [277, 340] on span "Drinks" at bounding box center [302, 344] width 51 height 13
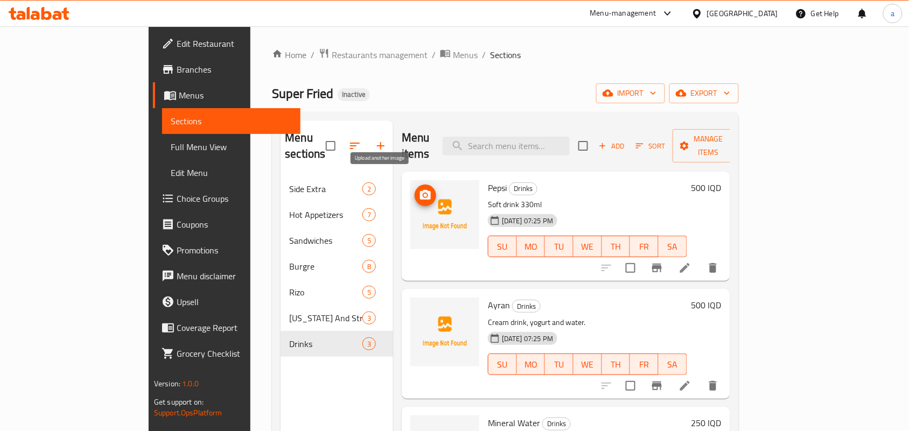
click at [415, 185] on button "upload picture" at bounding box center [426, 196] width 22 height 22
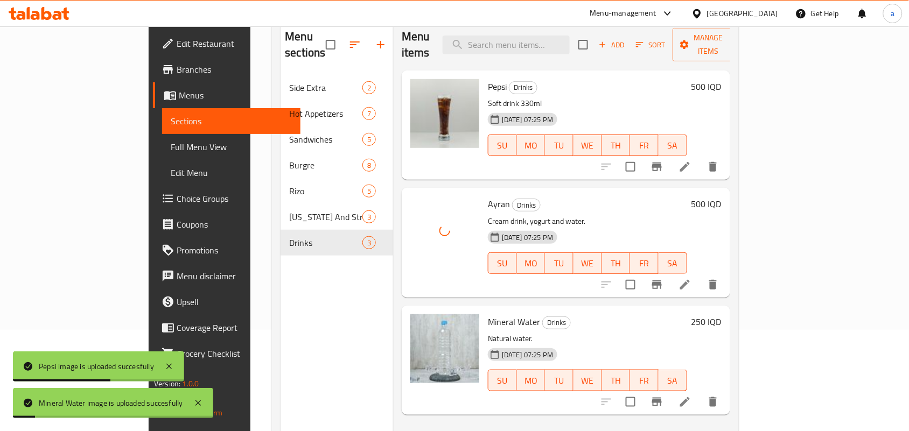
scroll to position [152, 0]
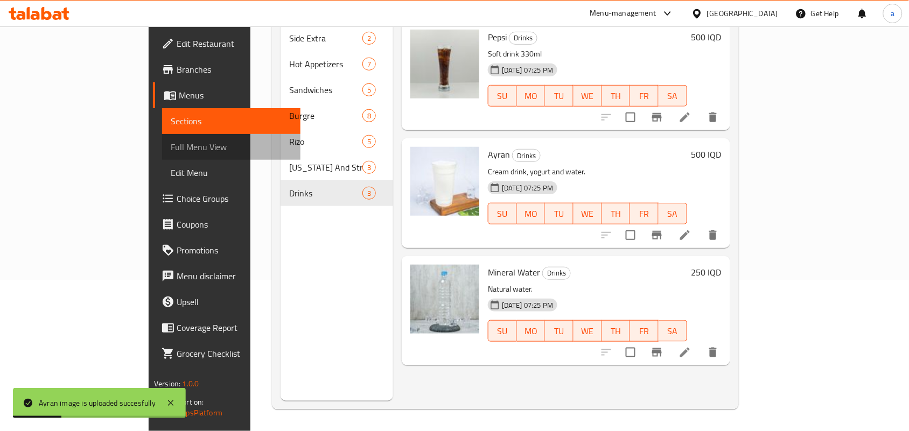
click at [171, 146] on span "Full Menu View" at bounding box center [231, 147] width 121 height 13
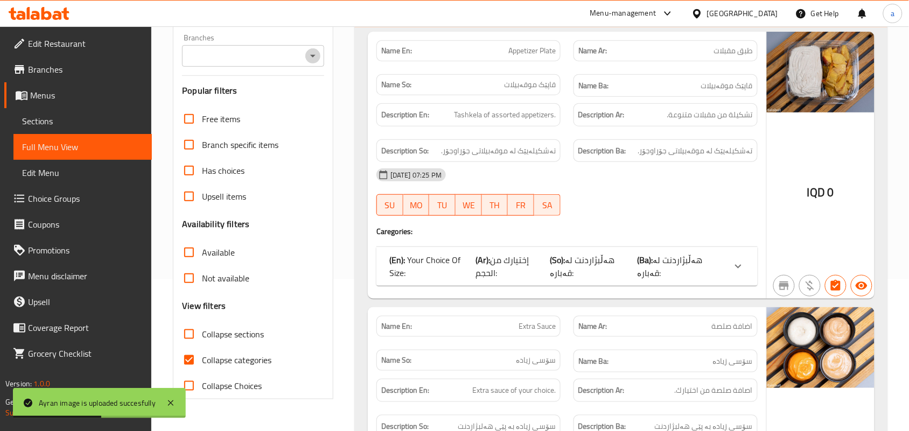
click at [316, 59] on icon "Open" at bounding box center [312, 56] width 13 height 13
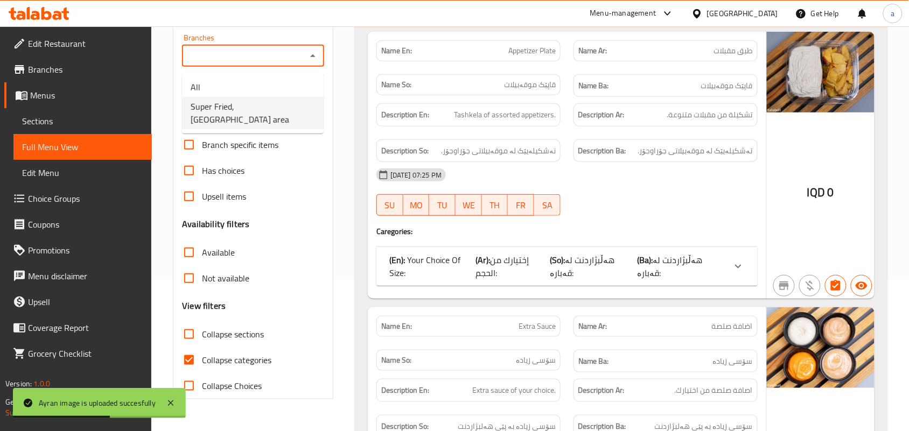
click at [263, 105] on span "Super Fried, [GEOGRAPHIC_DATA] area" at bounding box center [253, 113] width 124 height 26
type input "Super Fried, [GEOGRAPHIC_DATA] area"
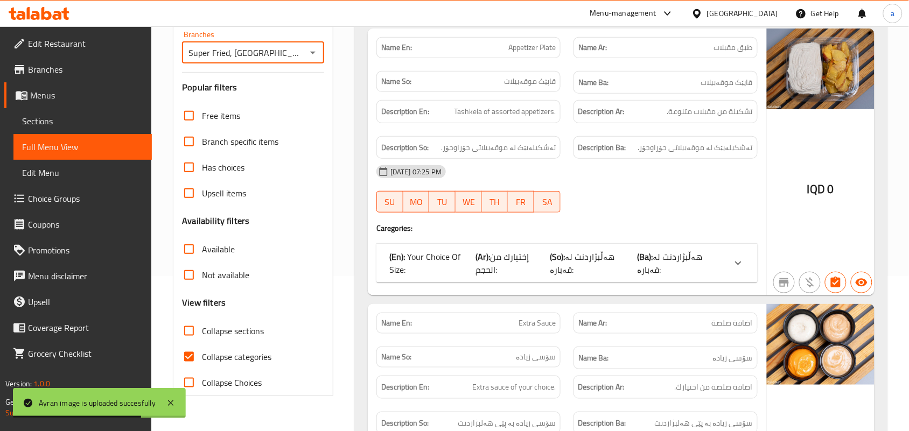
scroll to position [159, 0]
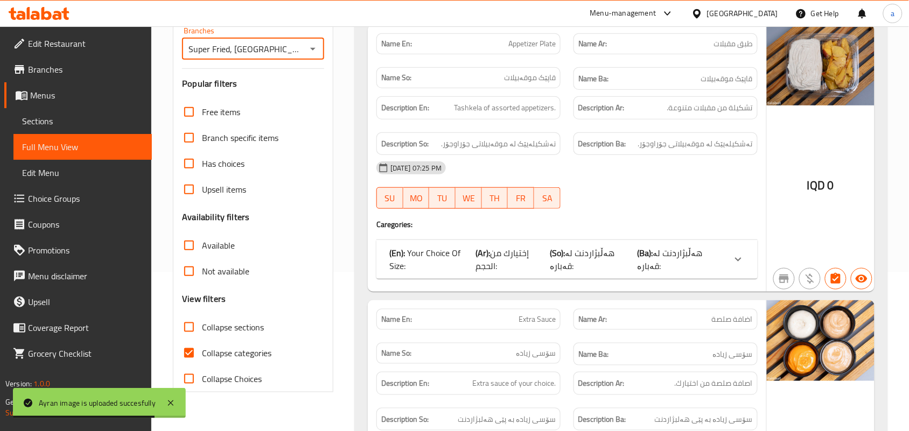
click at [186, 366] on input "Collapse categories" at bounding box center [189, 353] width 26 height 26
checkbox input "false"
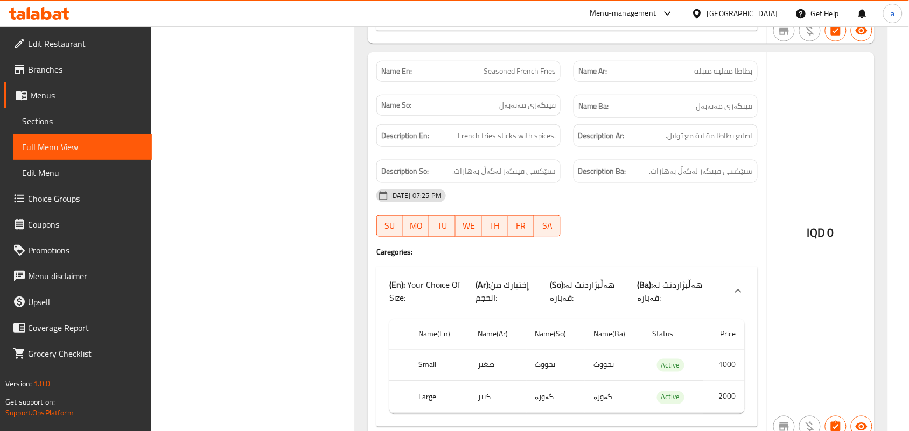
scroll to position [1509, 0]
click at [499, 76] on span "Seasoned French Fries" at bounding box center [520, 70] width 72 height 11
copy span "Seasoned French Fries"
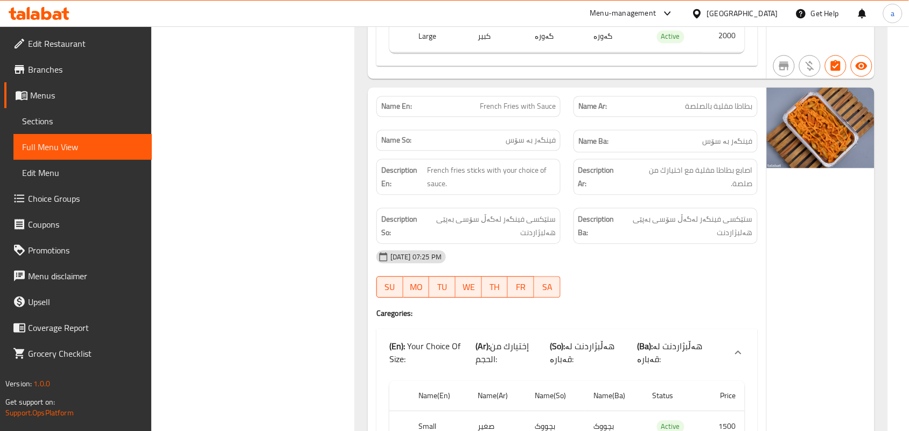
scroll to position [1940, 0]
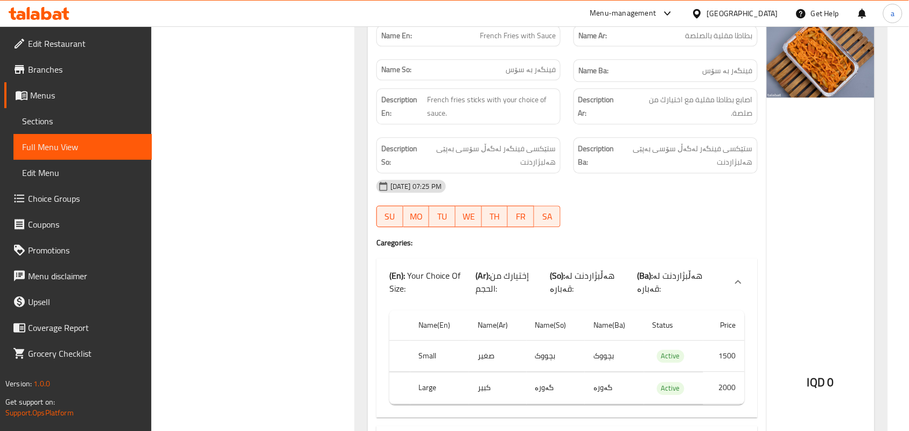
click at [528, 41] on span "French Fries with Sauce" at bounding box center [518, 35] width 76 height 11
copy span "French Fries with Sauce"
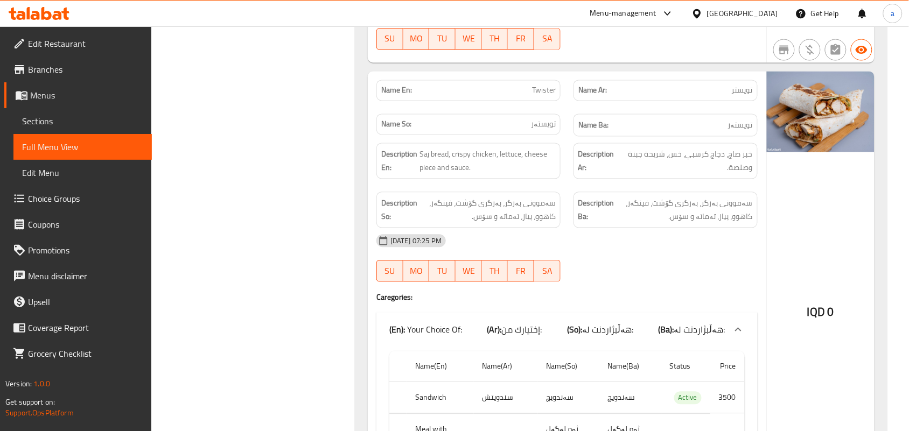
scroll to position [5440, 0]
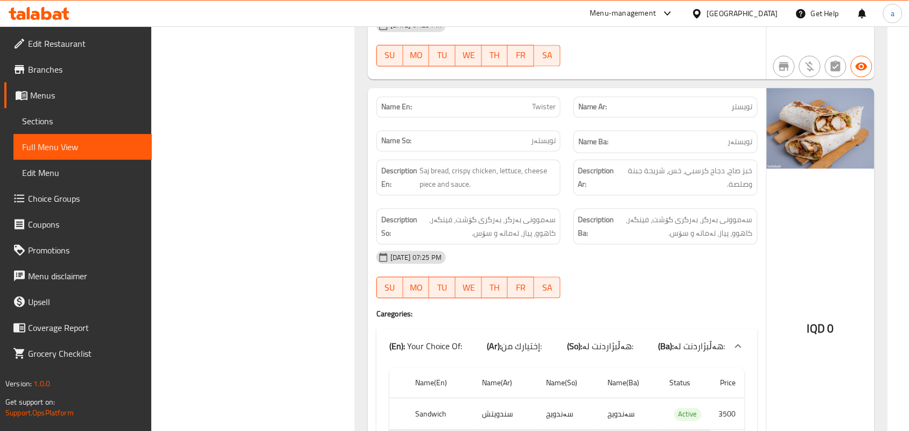
click at [540, 113] on span "Twister" at bounding box center [544, 107] width 24 height 11
copy span "Twister"
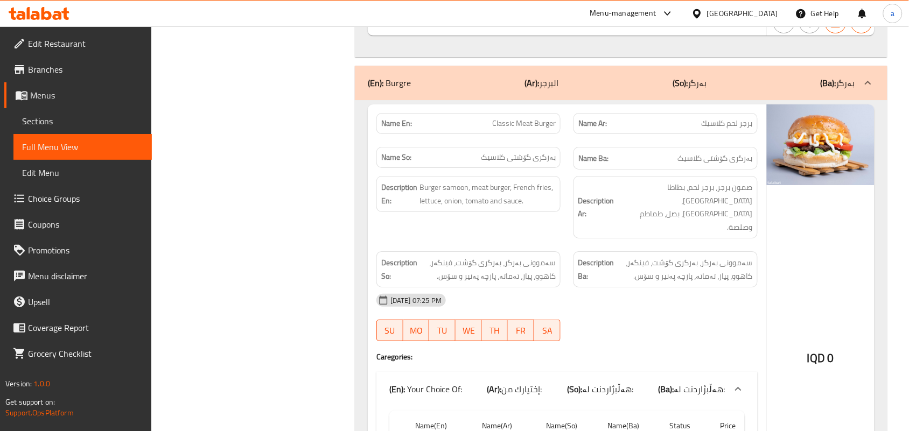
scroll to position [6028, 0]
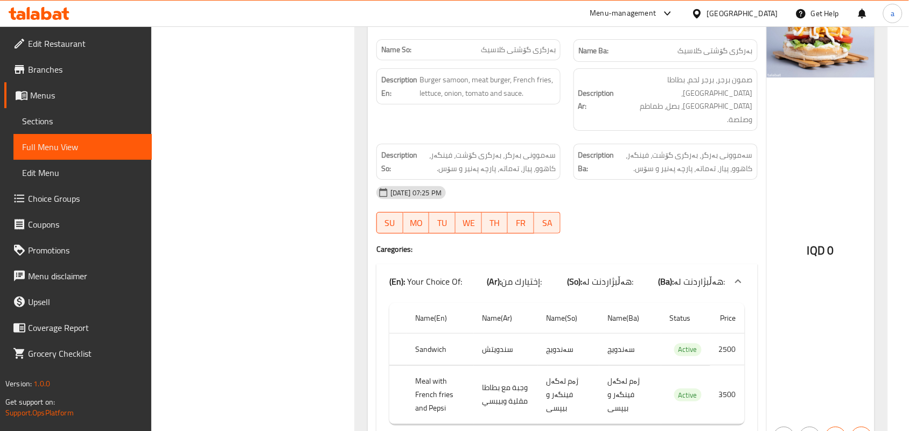
click at [526, 22] on span "Classic Meat Burger" at bounding box center [524, 15] width 64 height 11
copy span "Classic Meat Burger"
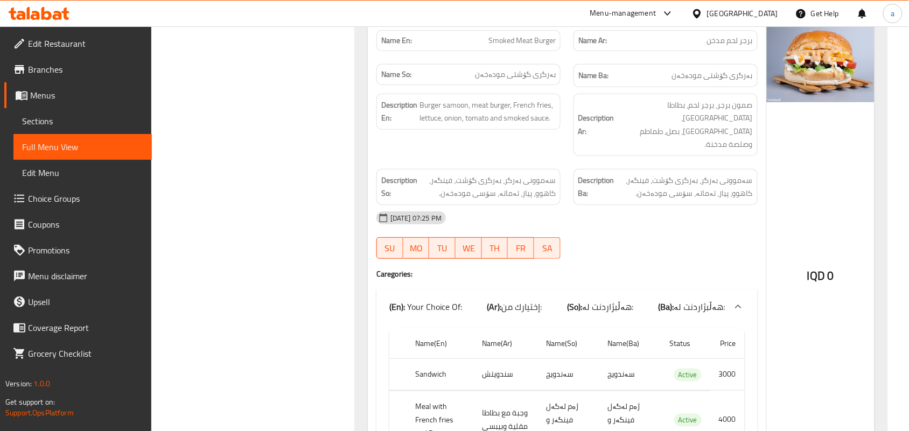
scroll to position [7392, 0]
click at [499, 45] on span "Smoked Meat Burger" at bounding box center [521, 39] width 67 height 11
copy span "Smoked Meat Burger"
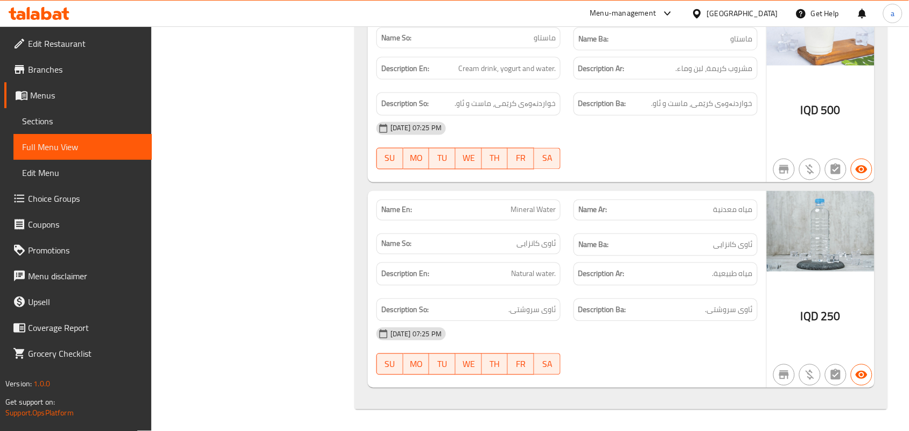
scroll to position [13970, 0]
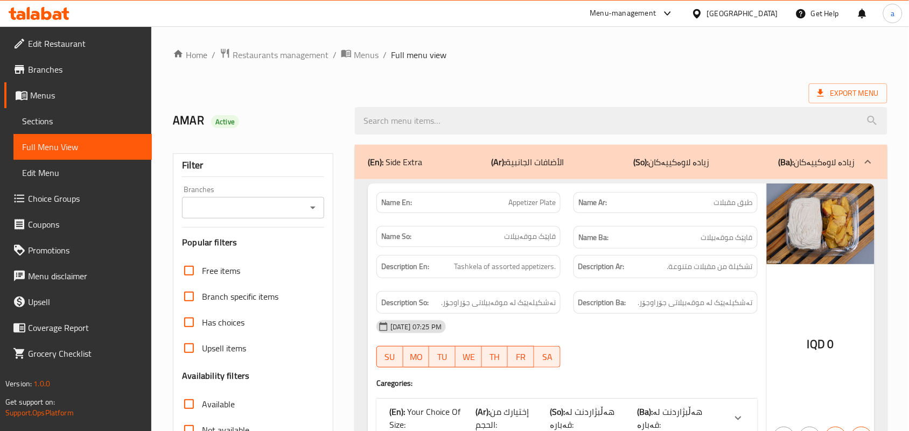
click at [58, 127] on span "Sections" at bounding box center [82, 121] width 121 height 13
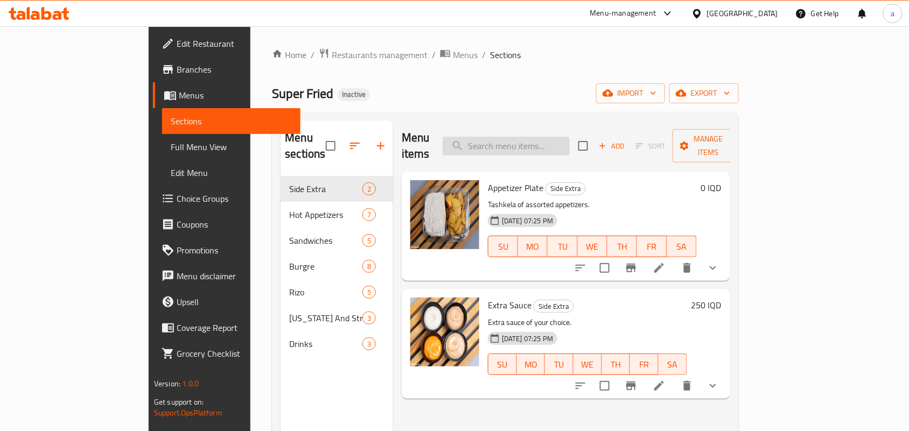
drag, startPoint x: 531, startPoint y: 153, endPoint x: 533, endPoint y: 143, distance: 11.0
click at [531, 150] on div "Menu items Add Sort Manage items" at bounding box center [566, 146] width 328 height 51
click at [533, 143] on input "search" at bounding box center [506, 146] width 127 height 19
paste input "Seasoned French Fries"
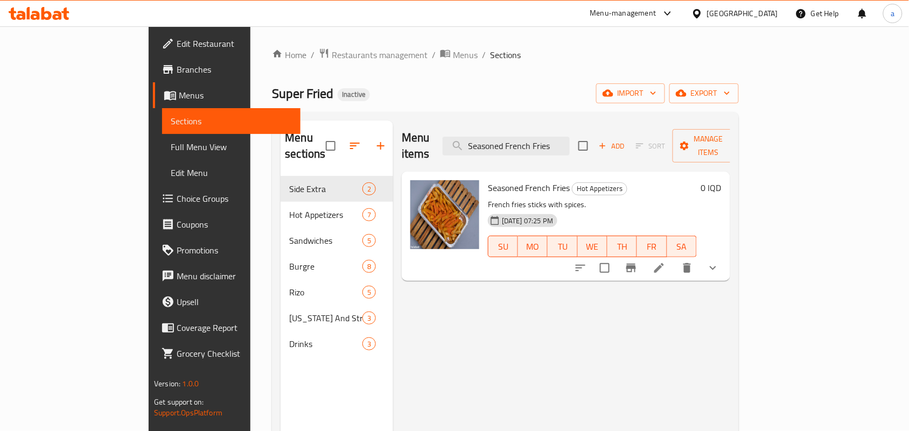
type input "Seasoned French Fries"
click at [664, 263] on icon at bounding box center [659, 268] width 10 height 10
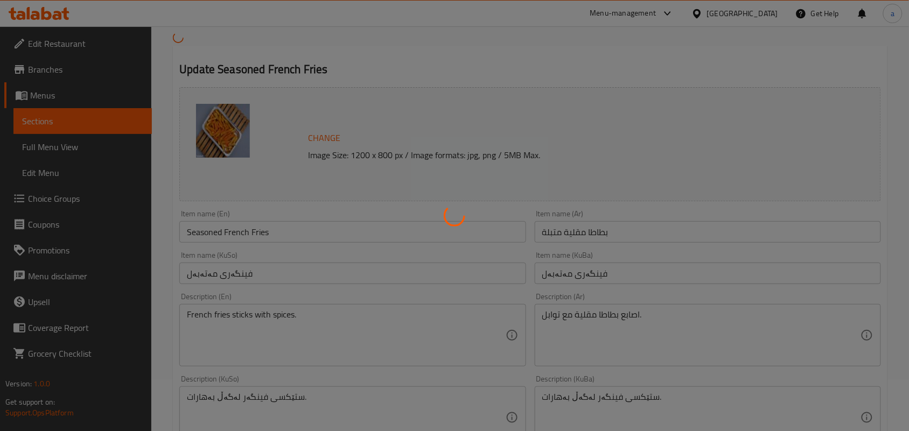
scroll to position [157, 0]
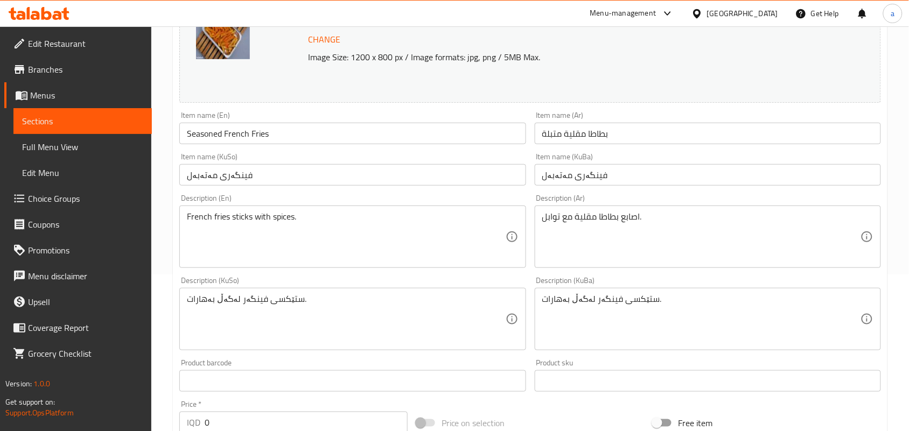
click at [393, 190] on div "Item name (KuSo) فینگەری مەتەبەل Item name (KuSo)" at bounding box center [352, 169] width 355 height 41
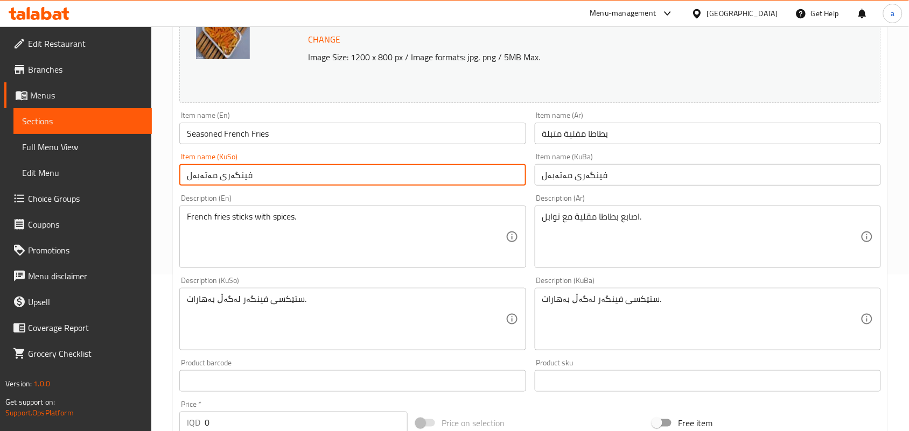
click at [393, 186] on input "فینگەری مەتەبەل" at bounding box center [352, 175] width 346 height 22
click at [474, 185] on input "فینگەری مەتەبەل" at bounding box center [352, 175] width 346 height 22
click at [472, 186] on input "فینگەری موتەبەل" at bounding box center [352, 175] width 346 height 22
type input "فینگەری موتەبەل"
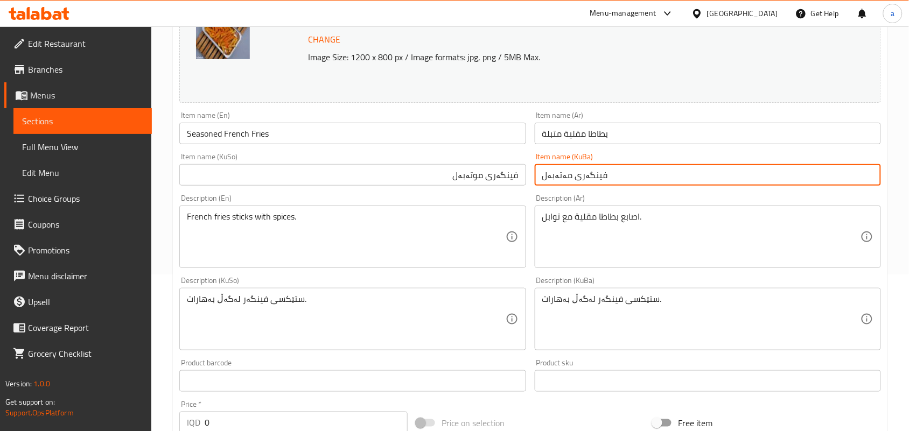
click at [586, 184] on input "فینگەری مەتەبەل" at bounding box center [708, 175] width 346 height 22
paste input "و"
type input "فینگەری موتەبەل"
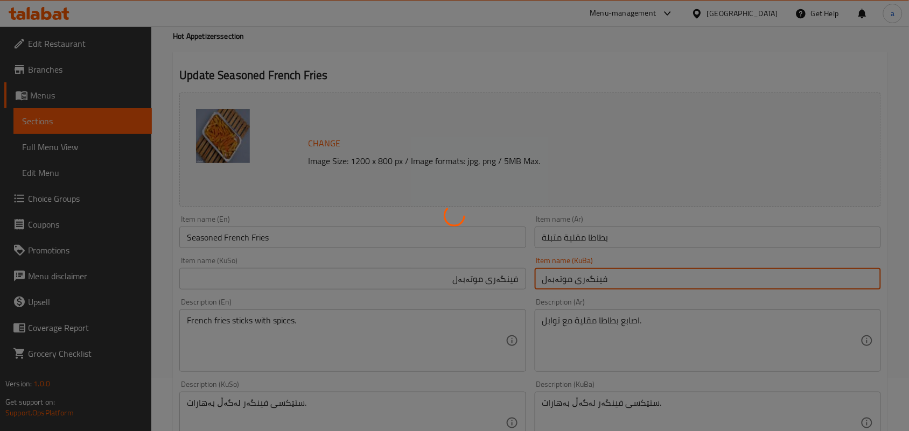
scroll to position [0, 0]
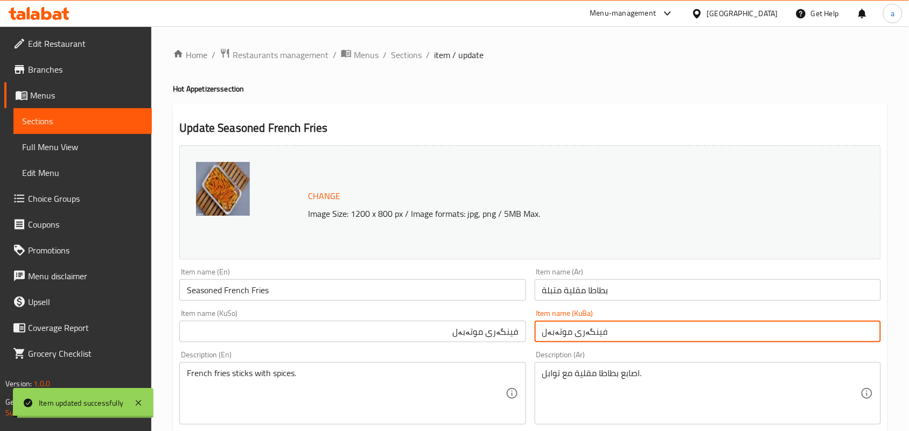
click at [417, 60] on span "Sections" at bounding box center [406, 54] width 31 height 13
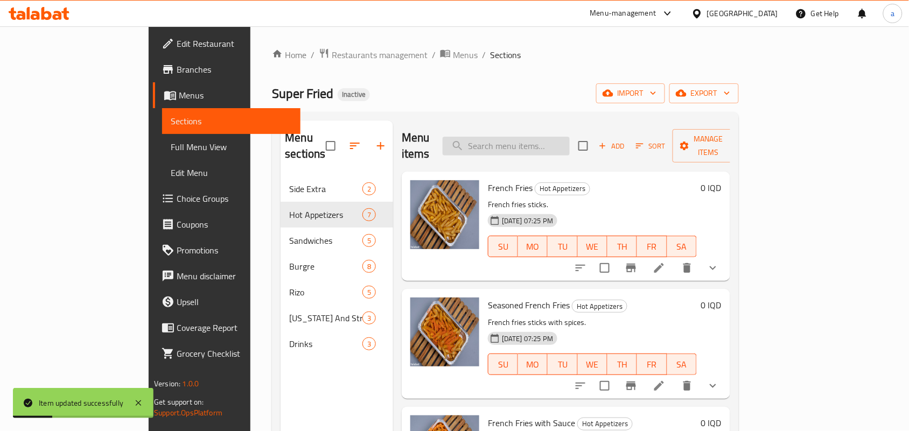
click at [570, 146] on input "search" at bounding box center [506, 146] width 127 height 19
paste input "French Fries with Sauce"
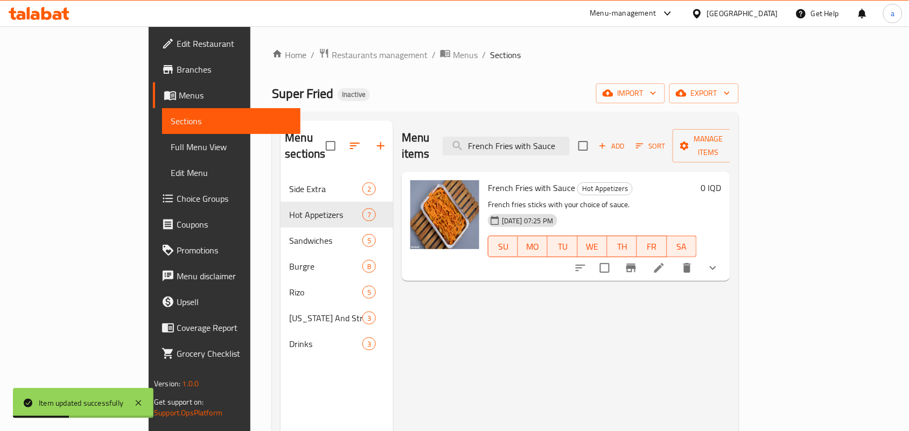
type input "French Fries with Sauce"
click at [664, 263] on icon at bounding box center [659, 268] width 10 height 10
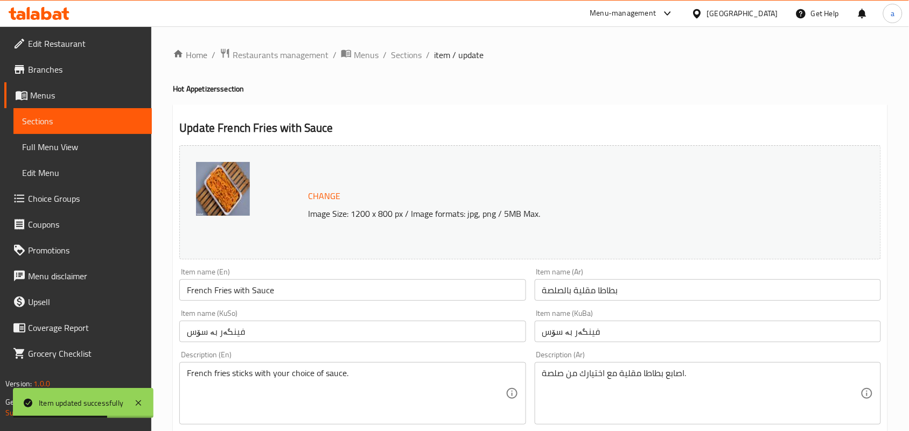
scroll to position [157, 0]
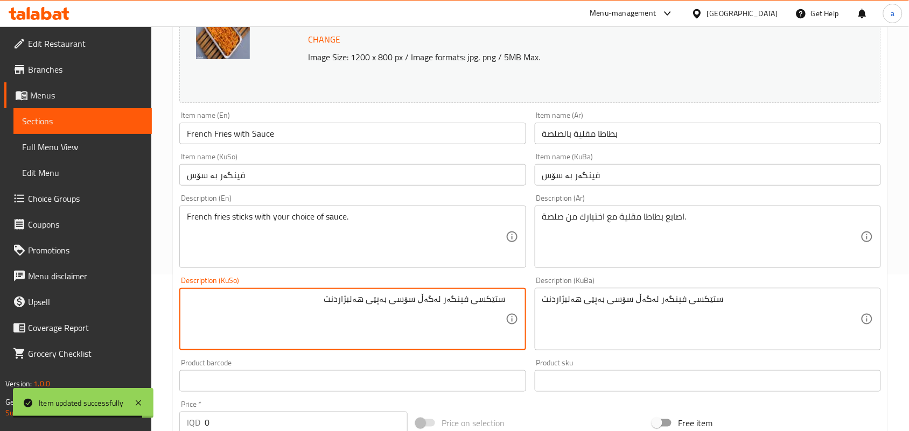
click at [391, 316] on textarea "ستێکسی فینگەر لەگەڵ سۆسی بەپێی هەلبژاردنت" at bounding box center [346, 319] width 318 height 51
click at [407, 314] on textarea "ستێکسی فینگەر لەگەڵ سۆس بەپێی هەلبژاردنت" at bounding box center [346, 319] width 318 height 51
type textarea "ستێکسی فینگەر لەگەڵ سۆس بەپێی هەلبژاردنت"
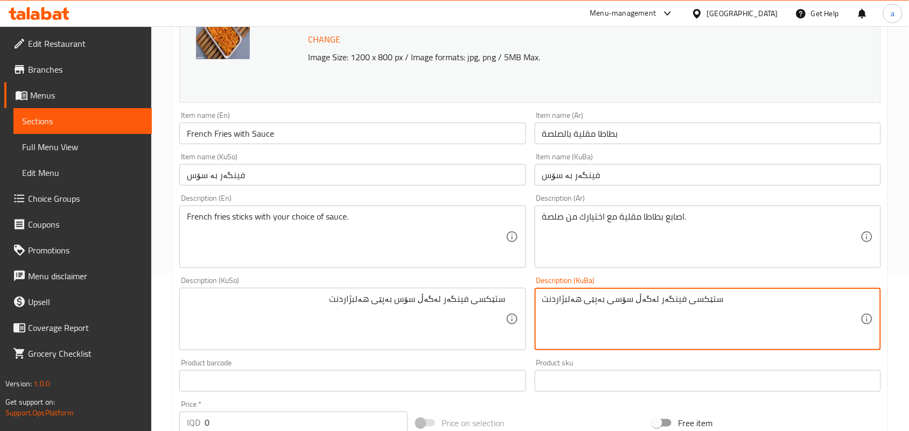
paste textarea
type textarea "ستێکسی فینگەر لەگەڵ سۆس بەپێی هەلبژاردنت"
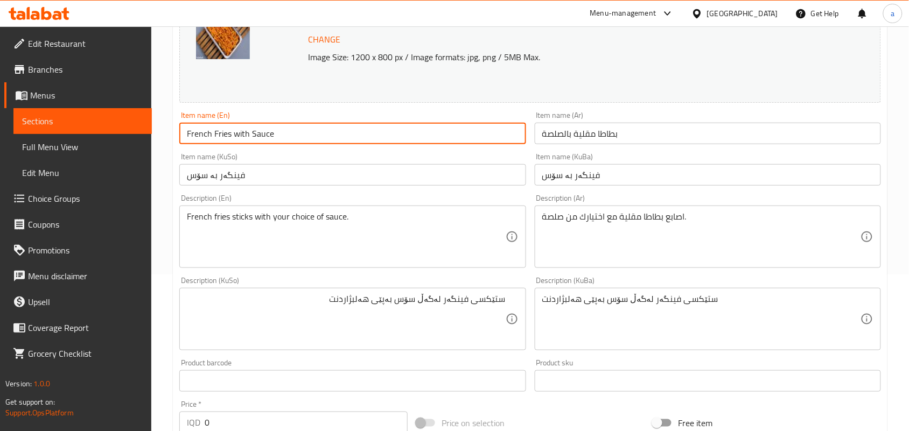
click at [331, 128] on input "French Fries with Sauce" at bounding box center [352, 134] width 346 height 22
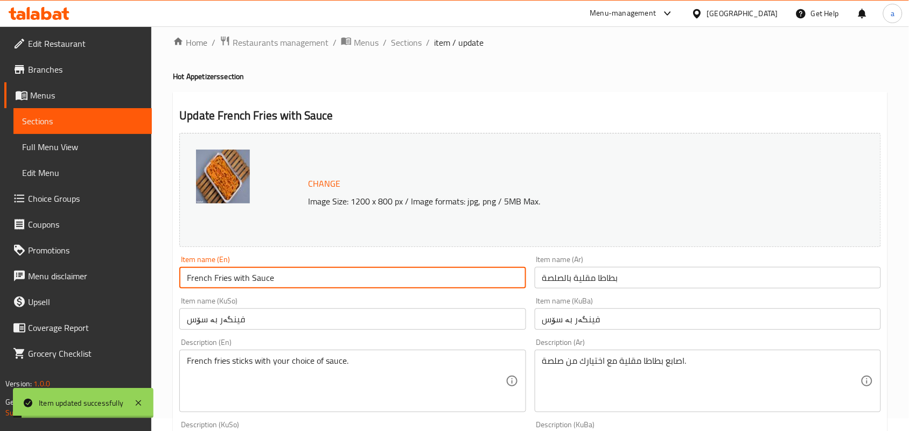
scroll to position [0, 0]
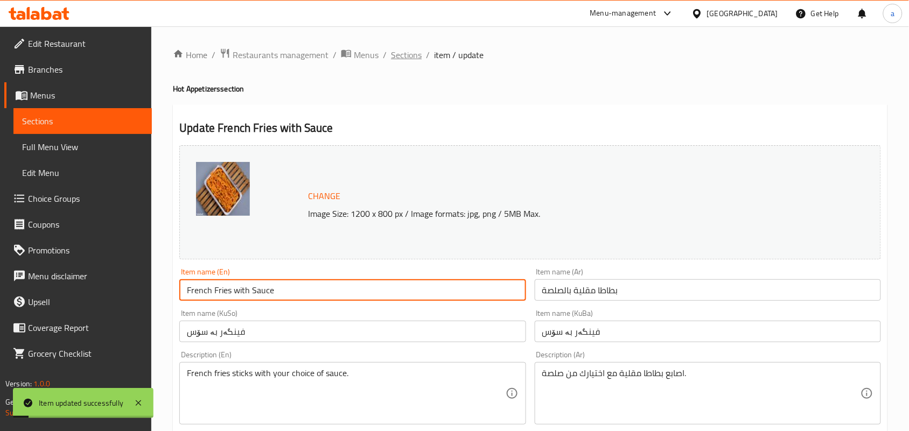
click at [421, 54] on span "Sections" at bounding box center [406, 54] width 31 height 13
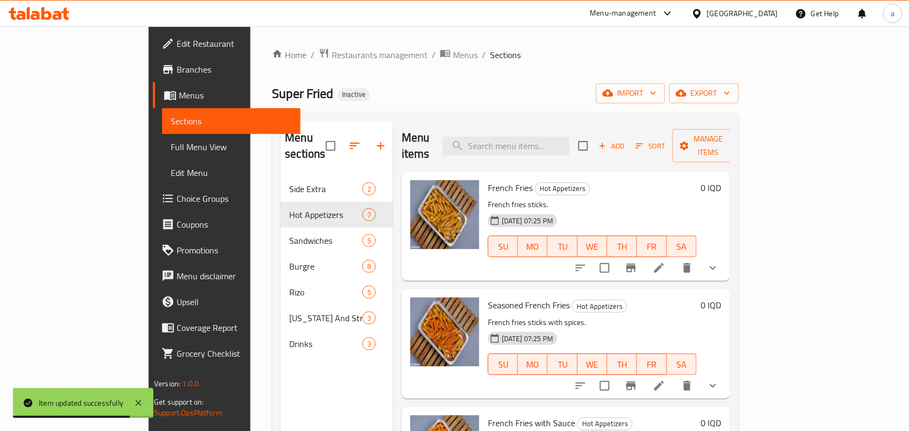
click at [541, 125] on div "Menu items Add Sort Manage items" at bounding box center [566, 146] width 328 height 51
click at [541, 137] on input "search" at bounding box center [506, 146] width 127 height 19
paste input "Twister"
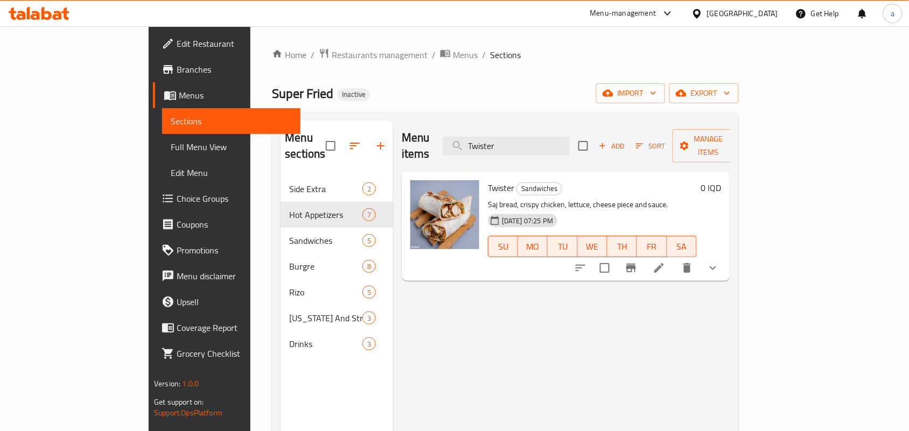
type input "Twister"
click at [666, 262] on icon at bounding box center [659, 268] width 13 height 13
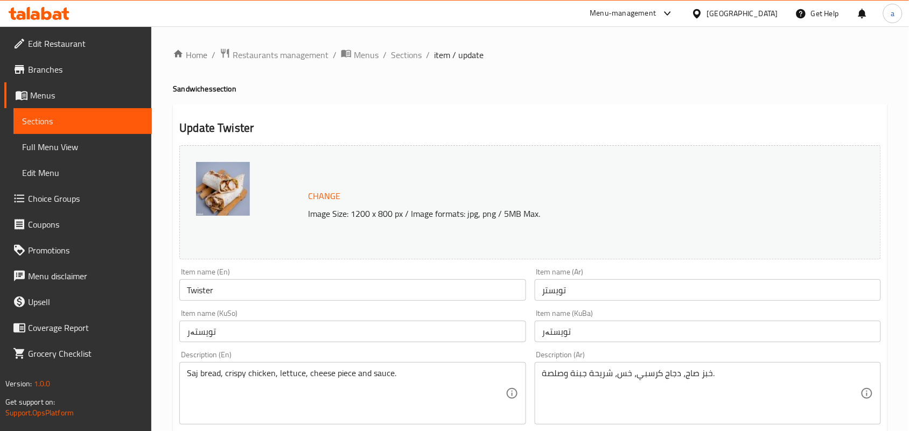
scroll to position [157, 0]
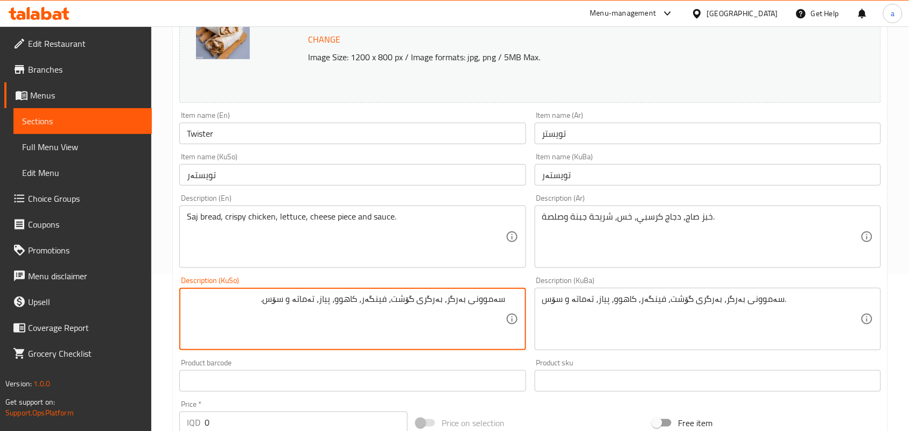
drag, startPoint x: 239, startPoint y: 312, endPoint x: 533, endPoint y: 310, distance: 294.5
click at [533, 310] on div "Change Image Size: 1200 x 800 px / Image formats: jpg, png / 5MB Max. Item name…" at bounding box center [530, 286] width 710 height 604
click at [440, 307] on textarea "[PERSON_NAME]، مریشکی کریسپی، کاهوو، پارچە پەنیر و سۆس" at bounding box center [346, 319] width 318 height 51
type textarea "[PERSON_NAME]، مریشکی کریسپی، کاهوو، پارچە پەنیر و سۆس"
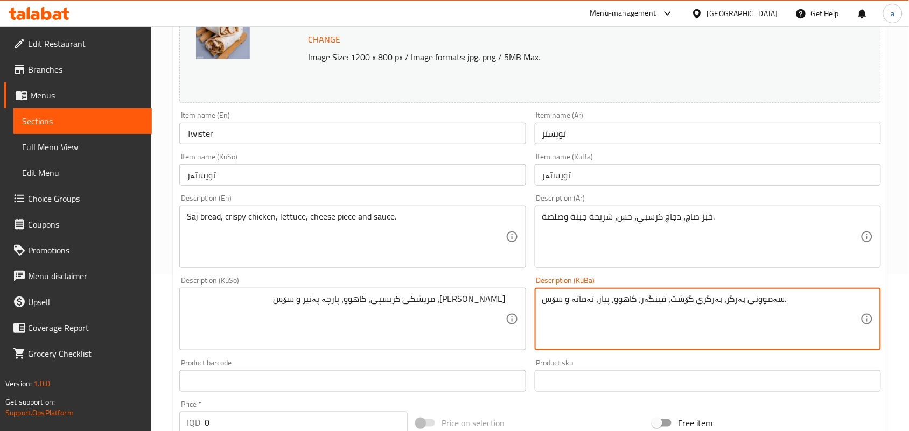
paste textarea "[PERSON_NAME]، مریشکی کریسپی، کاهوو، پارچە پەنیر و سۆس"
type textarea "[PERSON_NAME]، مریشکی کریسپی، کاهوو، پارچە پەنیر و سۆس"
click at [280, 141] on input "Twister" at bounding box center [352, 134] width 346 height 22
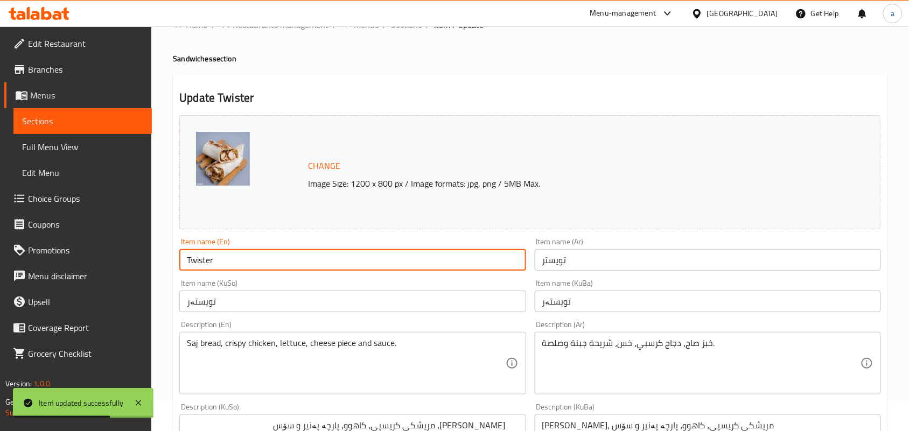
scroll to position [0, 0]
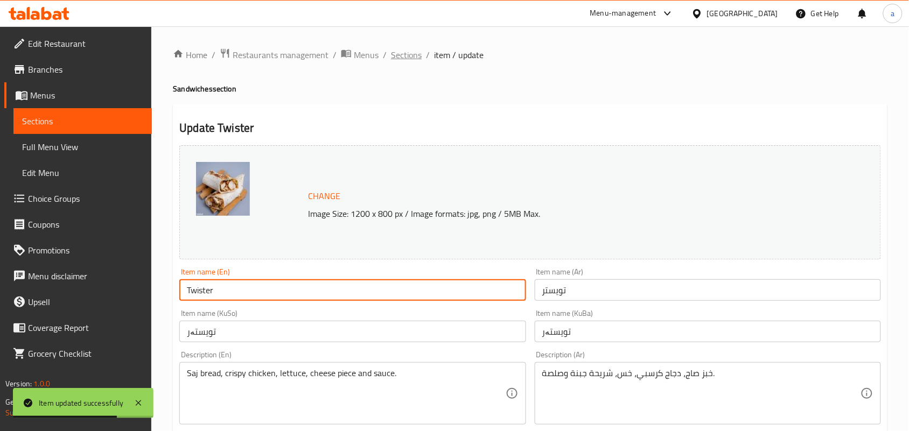
click at [412, 61] on span "Sections" at bounding box center [406, 54] width 31 height 13
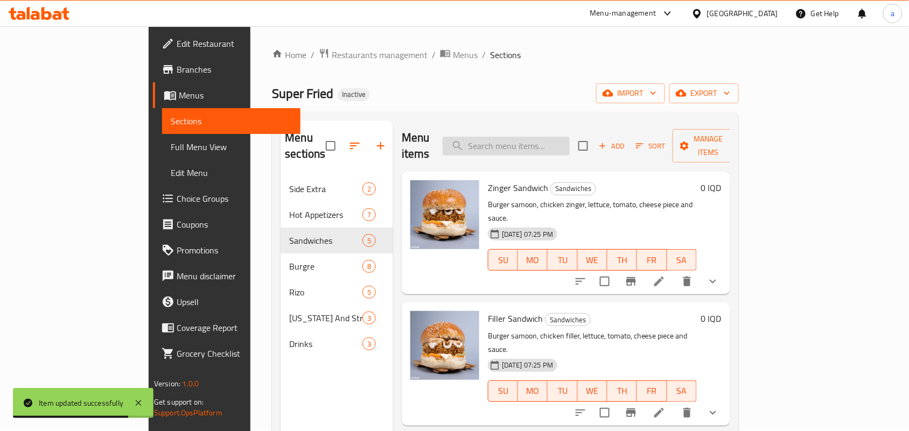
click at [529, 150] on input "search" at bounding box center [506, 146] width 127 height 19
click at [528, 148] on input "search" at bounding box center [506, 146] width 127 height 19
paste input "Classic Meat Burger"
type input "Classic Meat Burger"
click at [674, 272] on li at bounding box center [659, 281] width 30 height 19
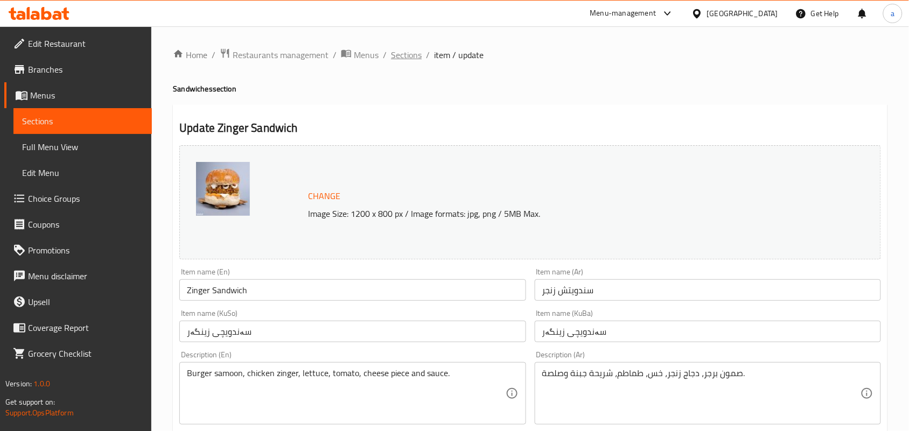
click at [420, 51] on span "Sections" at bounding box center [406, 54] width 31 height 13
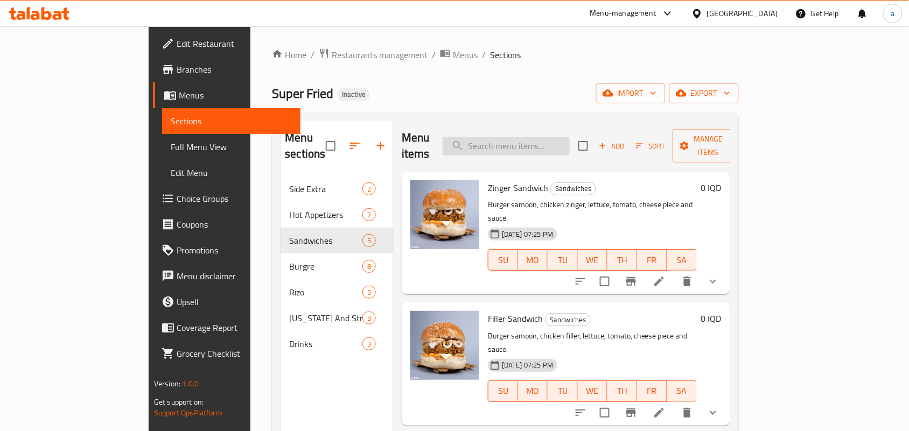
click at [564, 149] on input "search" at bounding box center [506, 146] width 127 height 19
paste input "Classic Meat Burger"
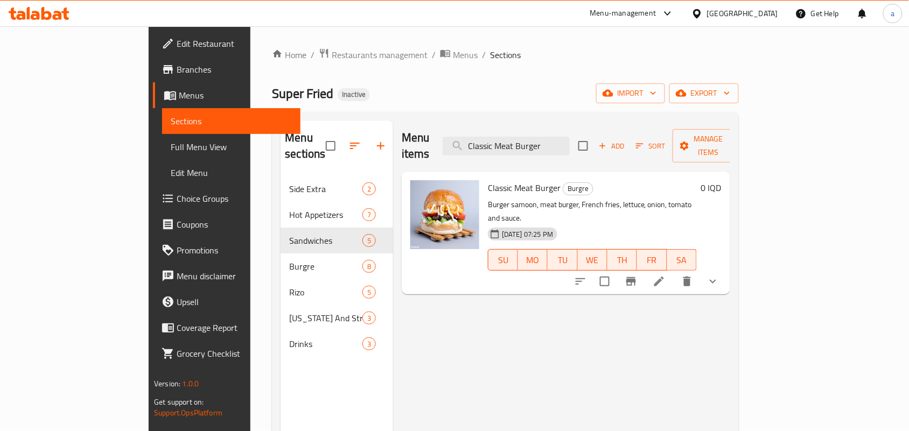
type input "Classic Meat Burger"
click at [666, 275] on icon at bounding box center [659, 281] width 13 height 13
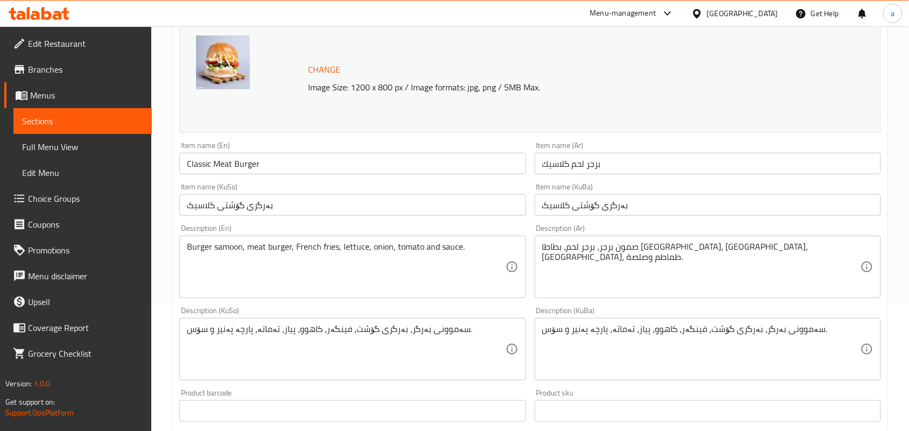
scroll to position [157, 0]
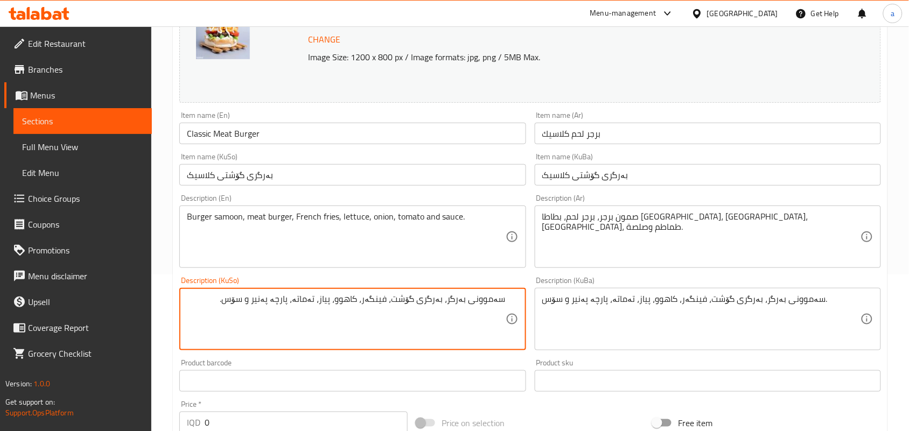
drag, startPoint x: 286, startPoint y: 314, endPoint x: 251, endPoint y: 313, distance: 35.0
click at [251, 313] on textarea "سەموونی بەرگر، بەرگری گۆشت، فینگەر، کاهوو، پیاز، تەماتە، پارچە پەنیر و سۆس." at bounding box center [346, 319] width 318 height 51
click at [320, 322] on textarea "سەموونی بەرگر، بەرگری گۆشت، فینگەر، کاهوو، پیاز، تەماتە و سۆس." at bounding box center [346, 319] width 318 height 51
type textarea "سەموونی بەرگر، بەرگری گۆشت، فینگەر، کاهوو، پیاز، تەماتە و سۆس."
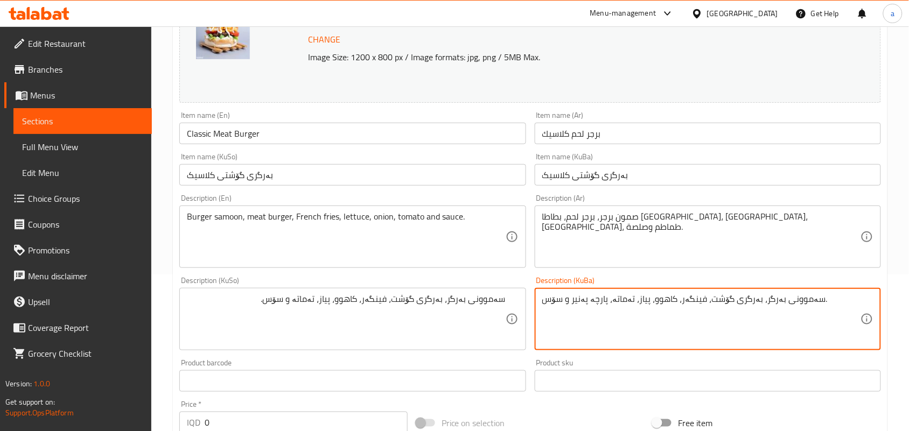
paste textarea
type textarea "سەموونی بەرگر، بەرگری گۆشت، فینگەر، کاهوو، پیاز، تەماتە و سۆس."
click at [280, 141] on input "Classic Meat Burger" at bounding box center [352, 134] width 346 height 22
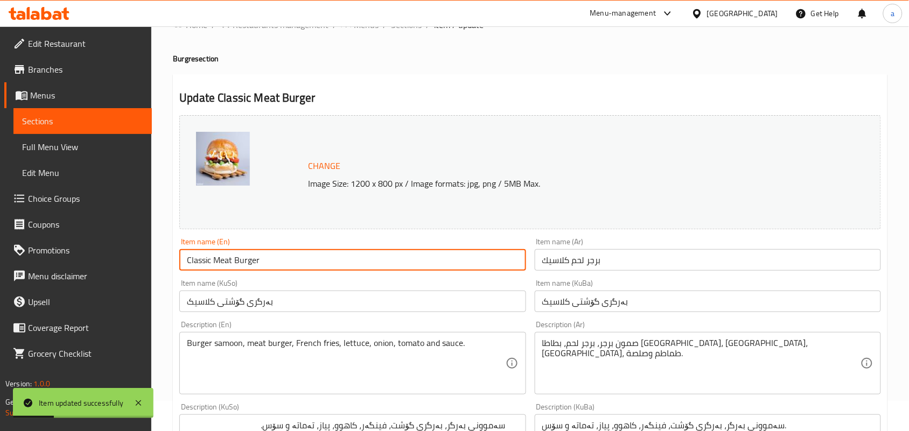
scroll to position [0, 0]
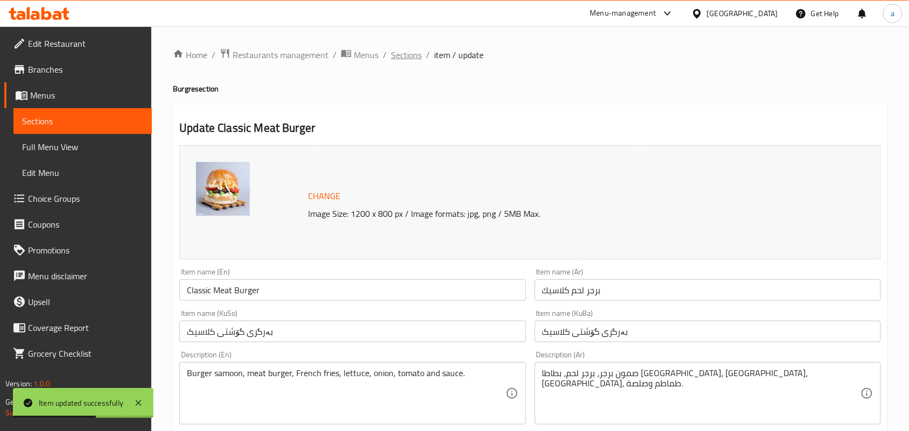
click at [420, 58] on span "Sections" at bounding box center [406, 54] width 31 height 13
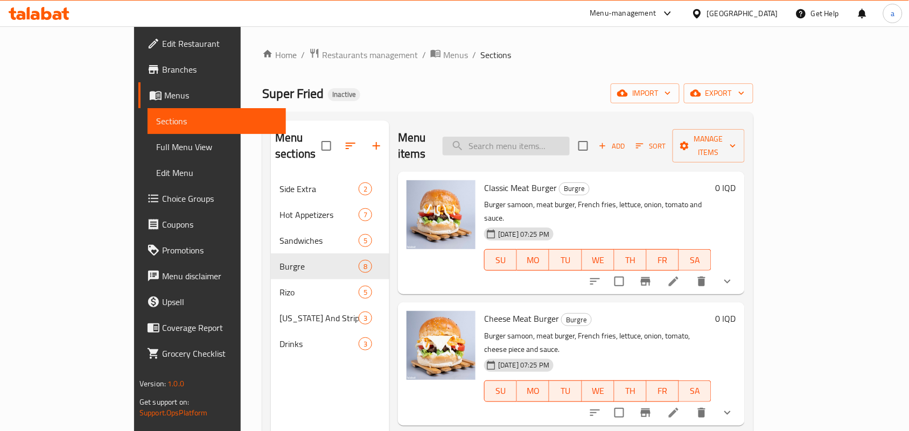
click at [570, 144] on input "search" at bounding box center [506, 146] width 127 height 19
paste input "Smoked Meat Burger"
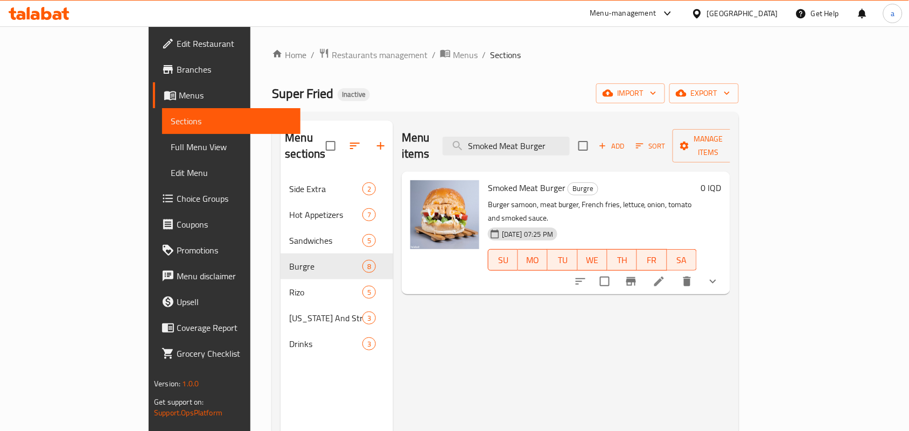
type input "Smoked Meat Burger"
click at [666, 275] on icon at bounding box center [659, 281] width 13 height 13
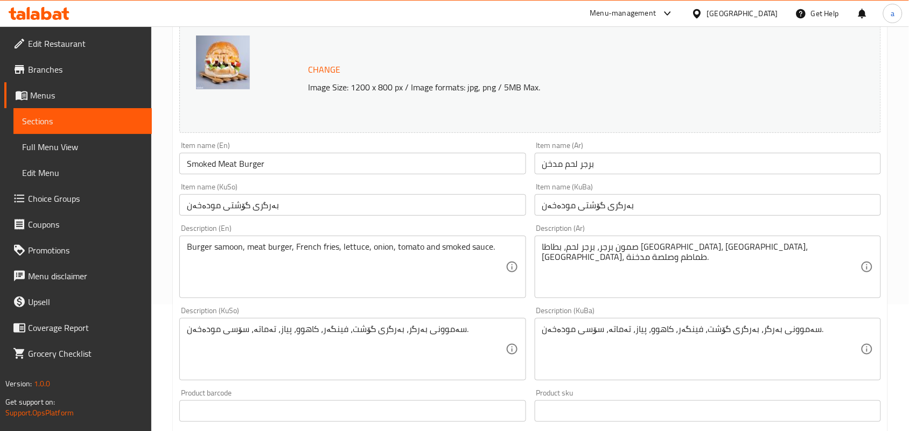
scroll to position [157, 0]
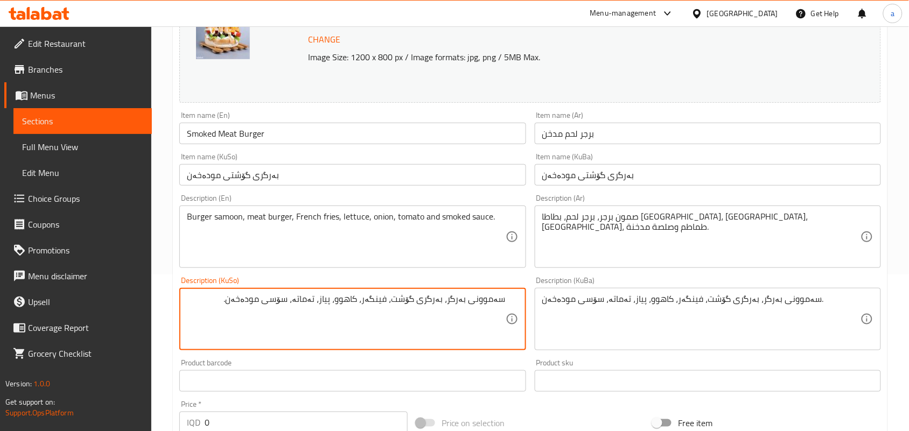
drag, startPoint x: 289, startPoint y: 314, endPoint x: 306, endPoint y: 321, distance: 18.6
click at [297, 317] on textarea "سەموونی بەرگر، بەرگری گۆشت، فینگەر، کاهوو، پیاز، تەماتە، سۆسی مودەخەن." at bounding box center [346, 319] width 318 height 51
click at [320, 335] on textarea "سەموونی بەرگر، بەرگری گۆشت، فینگەر، کاهوو، پیاز، تەماتە و سۆسی مودەخەن." at bounding box center [346, 319] width 318 height 51
type textarea "سەموونی بەرگر، بەرگری گۆشت، فینگەر، کاهوو، پیاز، تەماتە و سۆسی مودەخەن."
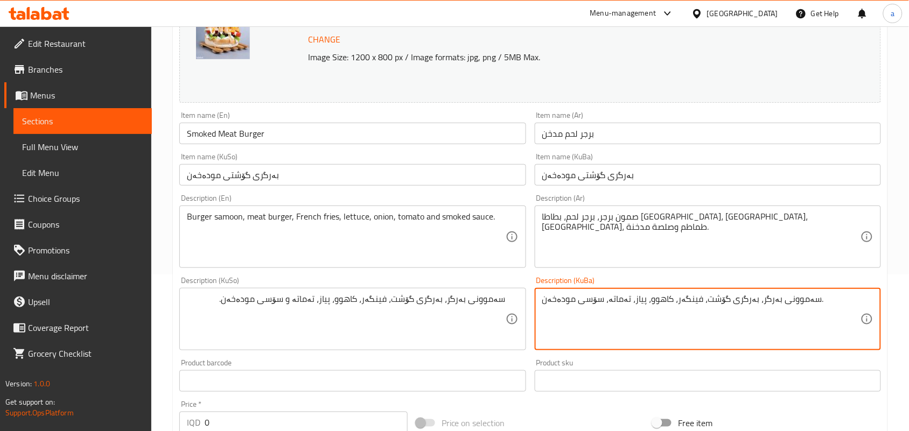
paste textarea "و"
type textarea "سەموونی بەرگر، بەرگری گۆشت، فینگەر، کاهوو، پیاز، تەماتە و سۆسی مودەخەن."
click at [297, 141] on input "Smoked Meat Burger" at bounding box center [352, 134] width 346 height 22
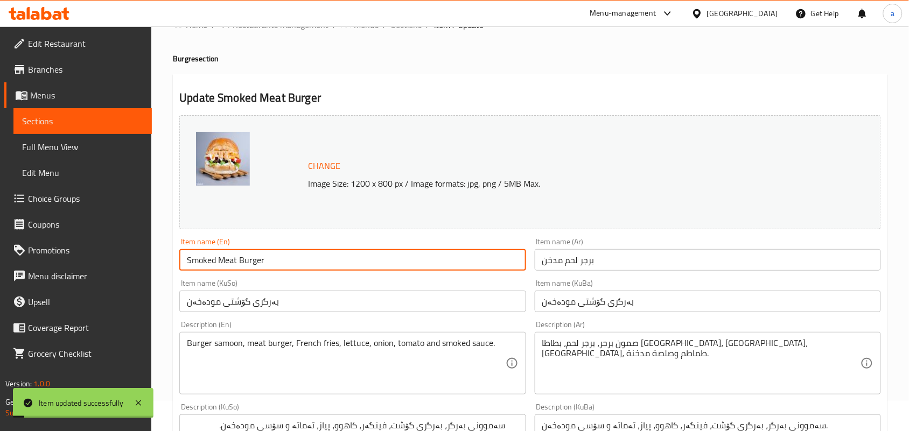
scroll to position [0, 0]
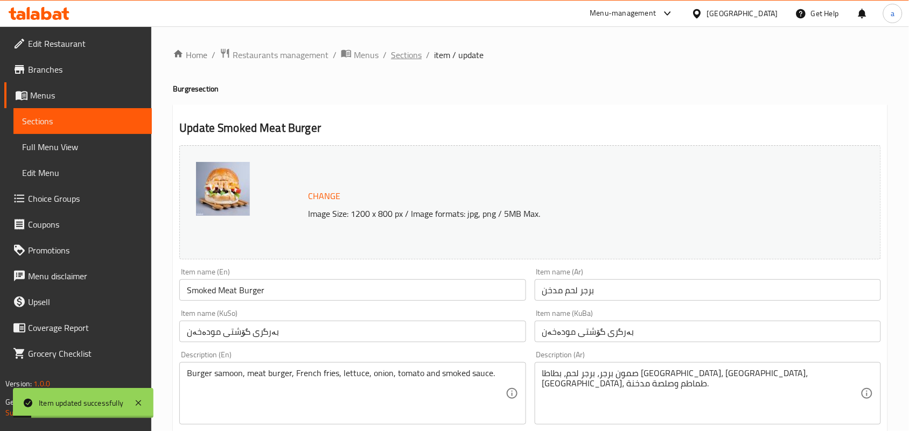
click at [421, 55] on span "Sections" at bounding box center [406, 54] width 31 height 13
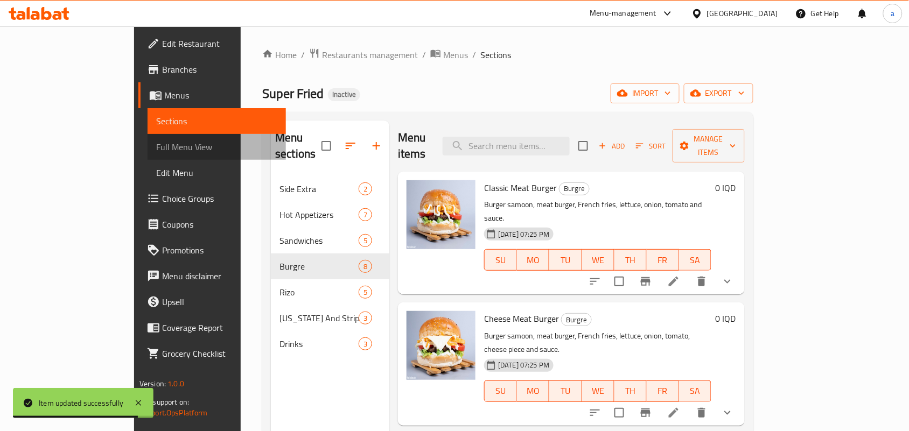
click at [156, 146] on span "Full Menu View" at bounding box center [216, 147] width 121 height 13
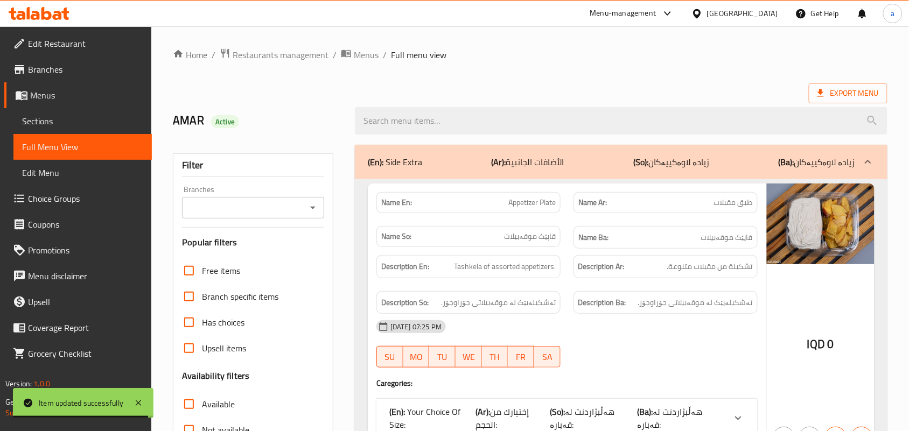
click at [305, 209] on button "Open" at bounding box center [312, 207] width 15 height 15
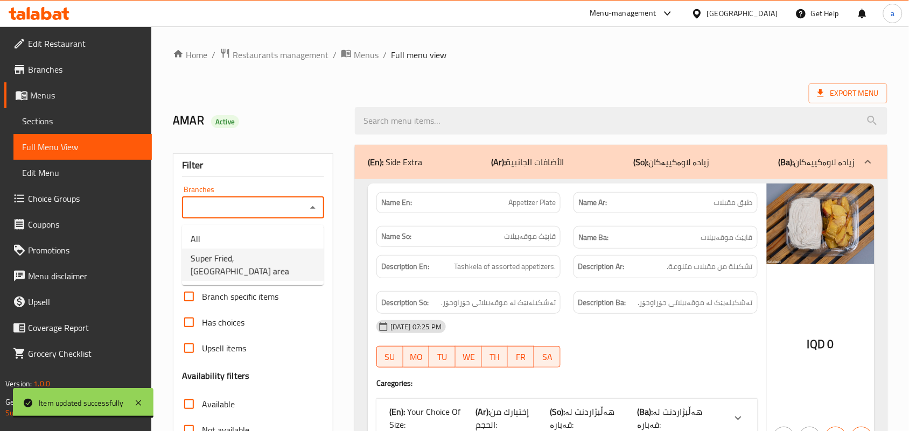
click at [256, 264] on span "Super Fried, [GEOGRAPHIC_DATA] area" at bounding box center [253, 265] width 124 height 26
type input "Super Fried, [GEOGRAPHIC_DATA] area"
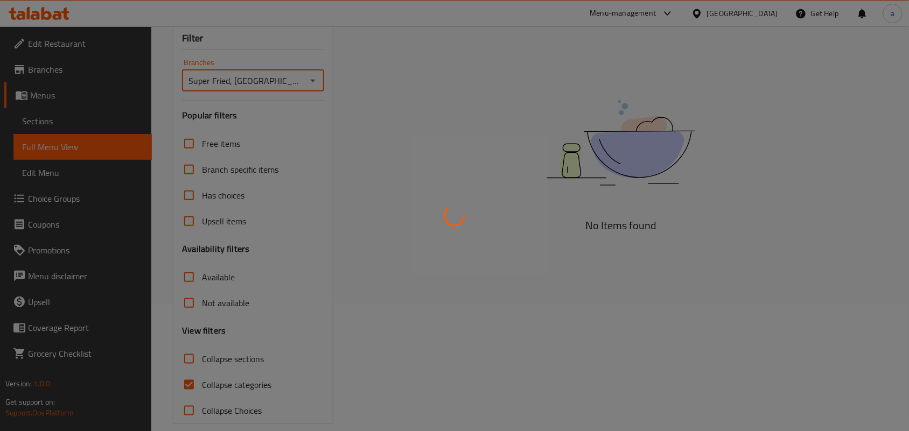
scroll to position [157, 0]
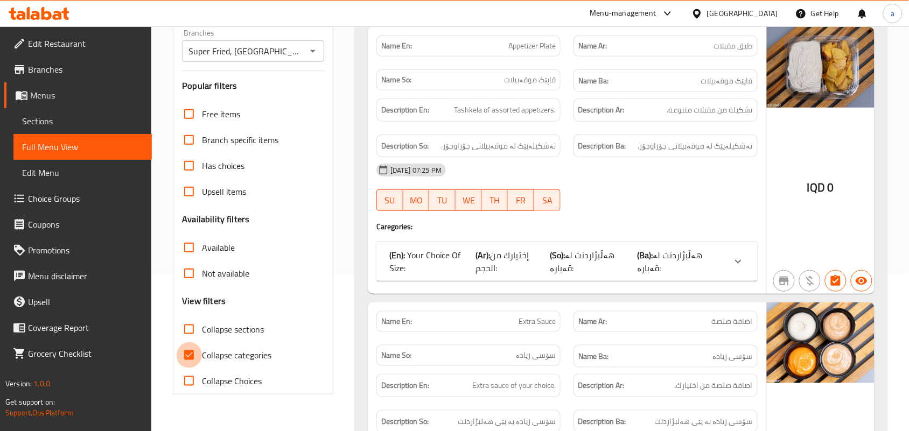
click at [192, 359] on input "Collapse categories" at bounding box center [189, 355] width 26 height 26
checkbox input "false"
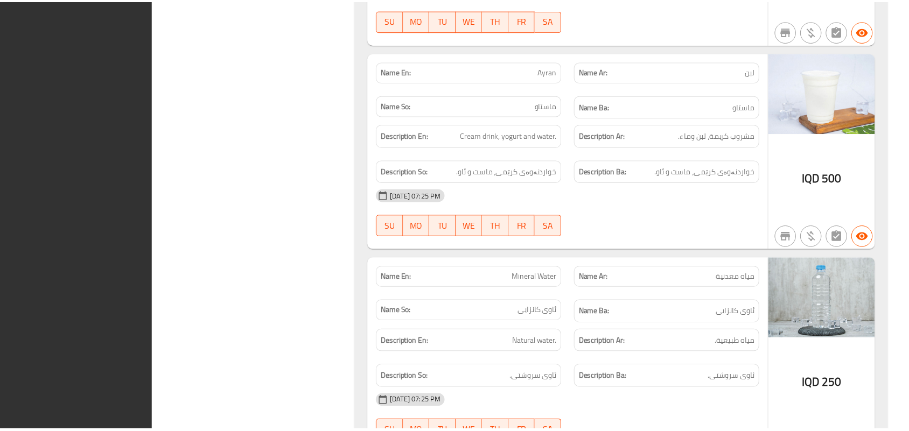
scroll to position [13930, 0]
